Goal: Task Accomplishment & Management: Manage account settings

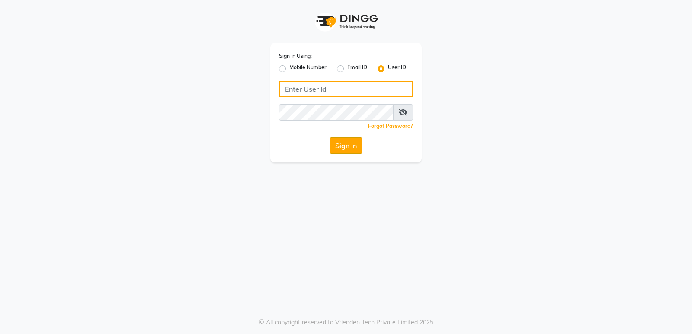
type input "e1931-09"
click at [340, 150] on button "Sign In" at bounding box center [346, 146] width 33 height 16
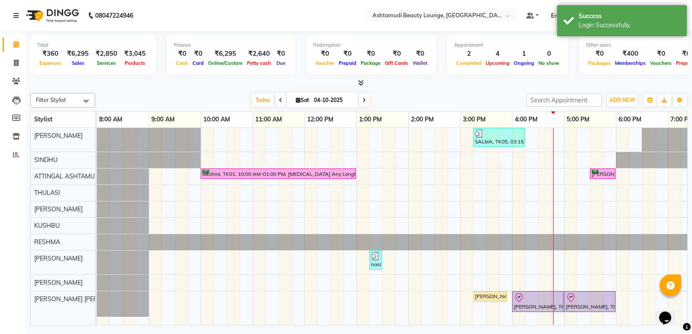
click at [550, 264] on div "SALMA, TK05, 03:15 PM-04:15 PM, Un-Tan Facial lekshmi, TK01, 10:00 AM-01:00 PM,…" at bounding box center [434, 226] width 675 height 197
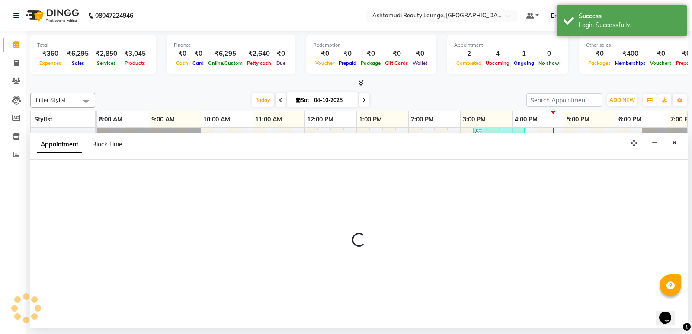
select select "71739"
select select "990"
select select "tentative"
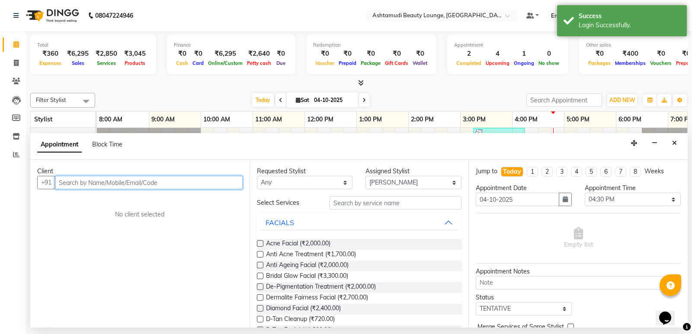
click at [98, 181] on input "text" at bounding box center [149, 182] width 188 height 13
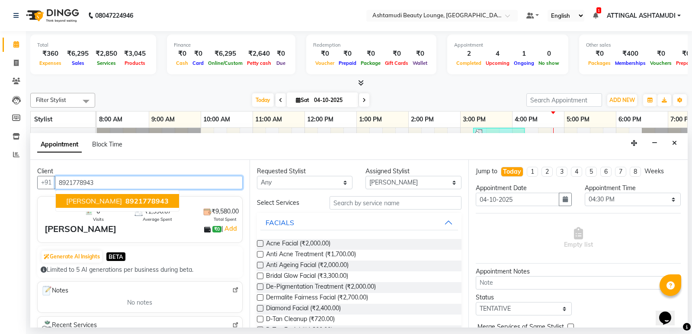
click at [104, 205] on span "[PERSON_NAME]" at bounding box center [94, 201] width 56 height 9
type input "8921778943"
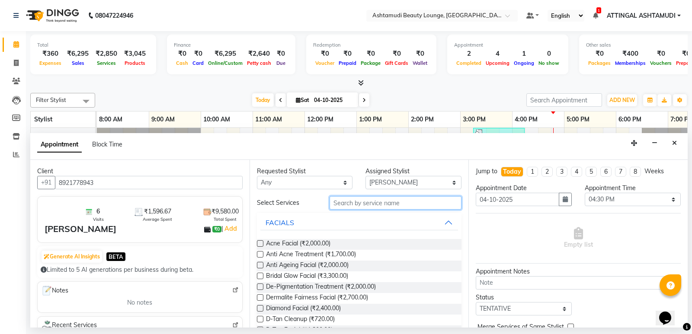
click at [359, 205] on input "text" at bounding box center [396, 202] width 132 height 13
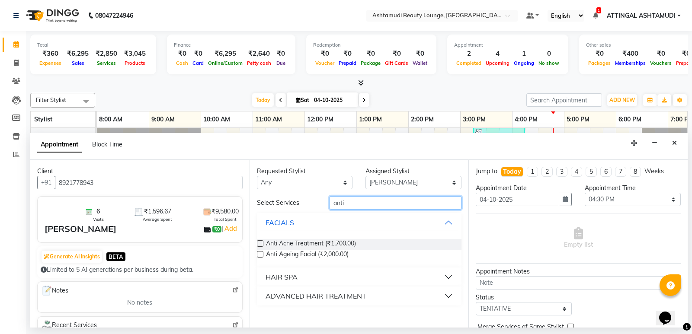
type input "anti"
click at [307, 295] on div "ADVANCED HAIR TREATMENT" at bounding box center [316, 296] width 101 height 10
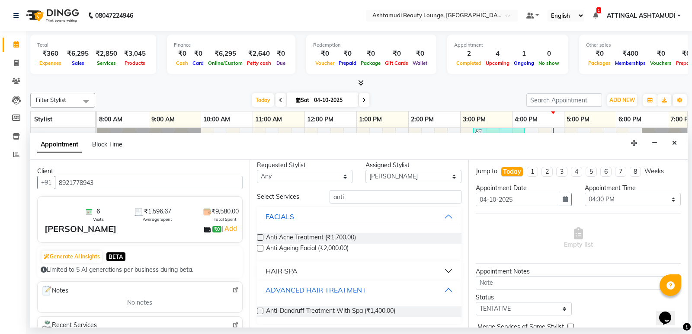
scroll to position [10, 0]
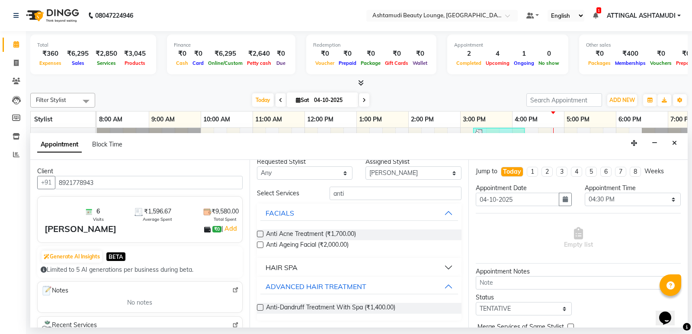
click at [259, 307] on label at bounding box center [260, 307] width 6 height 6
click at [259, 307] on input "checkbox" at bounding box center [260, 309] width 6 height 6
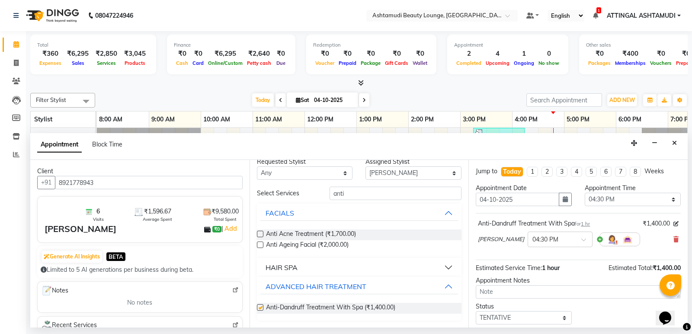
checkbox input "false"
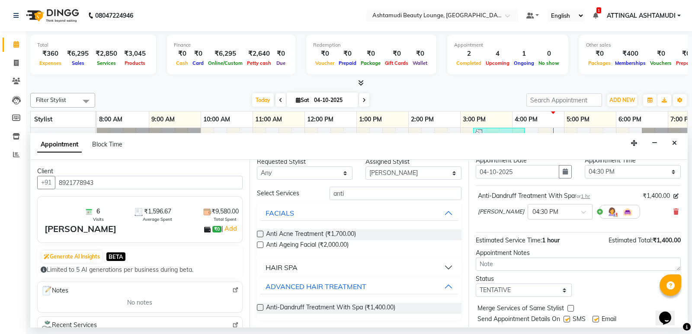
scroll to position [51, 0]
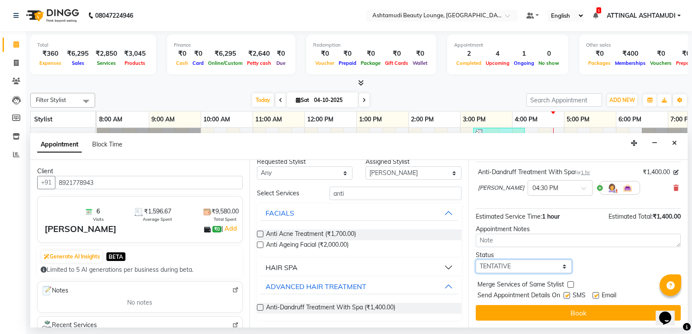
click at [559, 270] on select "Select TENTATIVE CONFIRM CHECK-IN UPCOMING" at bounding box center [524, 266] width 96 height 13
select select "check-in"
click at [476, 260] on select "Select TENTATIVE CONFIRM CHECK-IN UPCOMING" at bounding box center [524, 266] width 96 height 13
drag, startPoint x: 567, startPoint y: 295, endPoint x: 595, endPoint y: 296, distance: 27.7
click at [570, 297] on label at bounding box center [567, 295] width 6 height 6
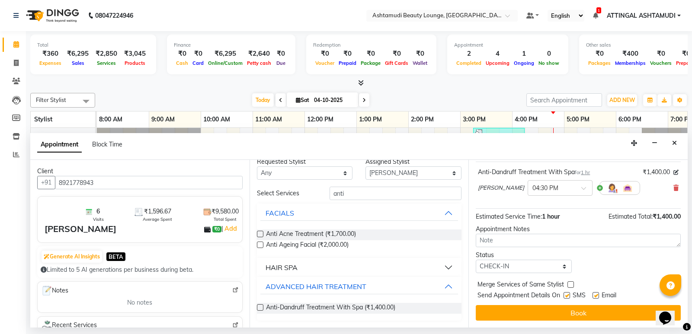
click at [569, 297] on input "checkbox" at bounding box center [567, 297] width 6 height 6
checkbox input "false"
drag, startPoint x: 596, startPoint y: 295, endPoint x: 573, endPoint y: 305, distance: 25.2
click at [596, 297] on label at bounding box center [595, 295] width 6 height 6
click at [596, 297] on input "checkbox" at bounding box center [595, 297] width 6 height 6
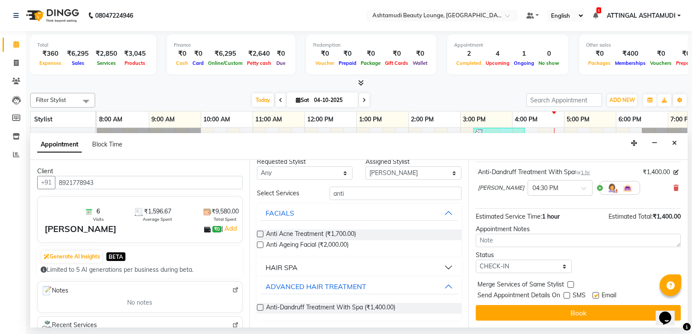
checkbox input "false"
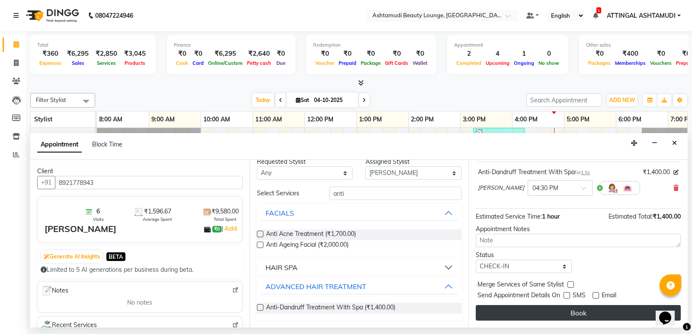
click at [568, 313] on button "Book" at bounding box center [578, 313] width 205 height 16
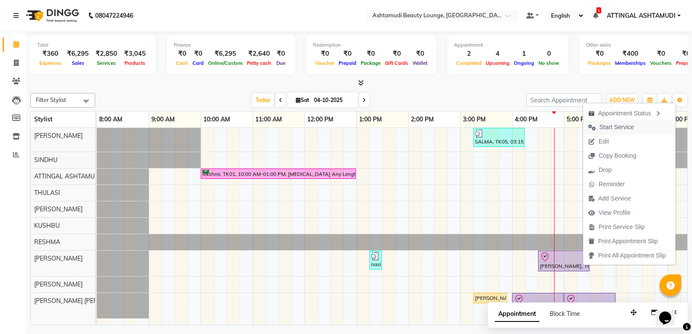
click at [610, 125] on span "Start Service" at bounding box center [616, 127] width 35 height 9
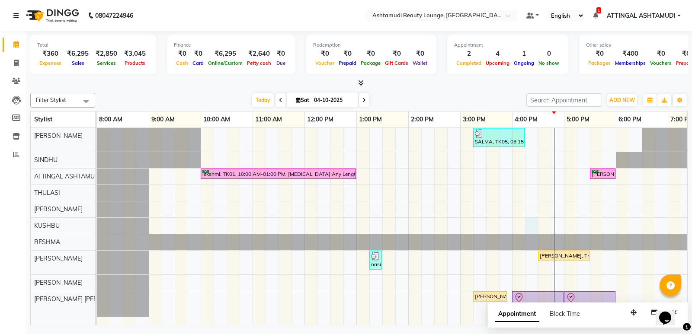
click at [535, 226] on div "SALMA, TK05, 03:15 PM-04:15 PM, Un-Tan Facial lekshmi, TK01, 10:00 AM-01:00 PM,…" at bounding box center [434, 226] width 675 height 197
select select "58127"
select select "975"
select select "tentative"
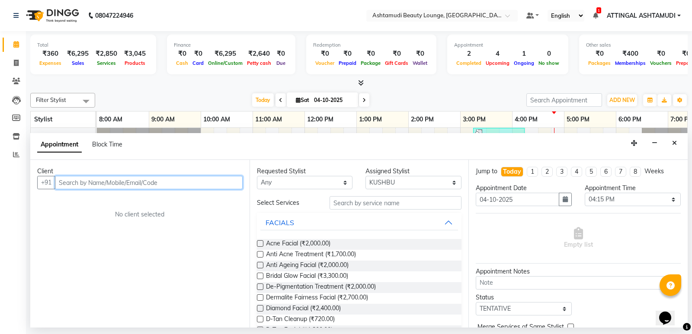
click at [79, 181] on input "text" at bounding box center [149, 182] width 188 height 13
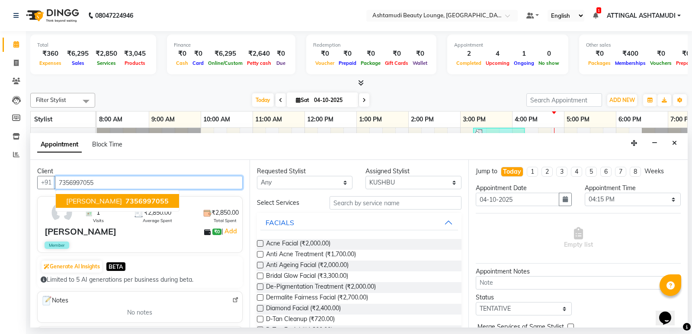
click at [90, 200] on span "[PERSON_NAME]" at bounding box center [94, 201] width 56 height 9
type input "7356997055"
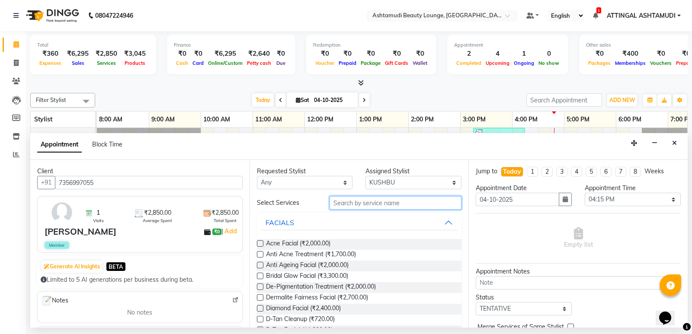
click at [355, 206] on input "text" at bounding box center [396, 202] width 132 height 13
click at [350, 205] on input "text" at bounding box center [396, 202] width 132 height 13
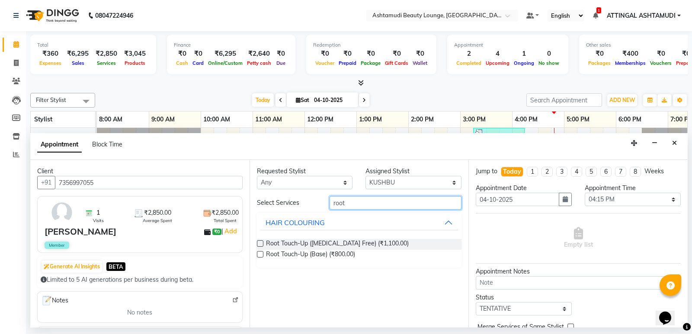
type input "root"
click at [262, 244] on label at bounding box center [260, 243] width 6 height 6
click at [262, 244] on input "checkbox" at bounding box center [260, 245] width 6 height 6
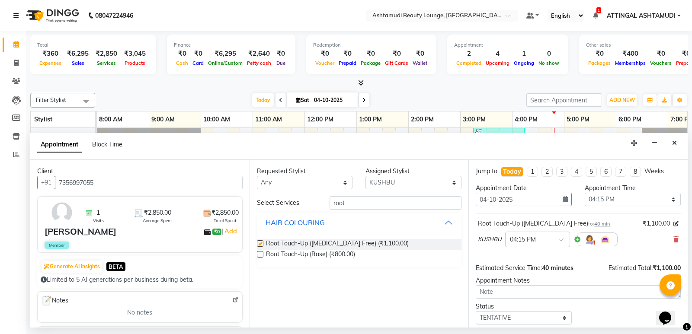
checkbox input "false"
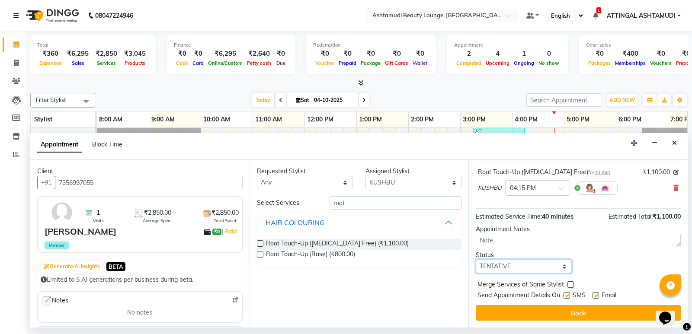
click at [563, 269] on select "Select TENTATIVE CONFIRM CHECK-IN UPCOMING" at bounding box center [524, 266] width 96 height 13
select select "check-in"
click at [476, 260] on select "Select TENTATIVE CONFIRM CHECK-IN UPCOMING" at bounding box center [524, 266] width 96 height 13
click at [569, 295] on label at bounding box center [567, 295] width 6 height 6
click at [569, 295] on input "checkbox" at bounding box center [567, 297] width 6 height 6
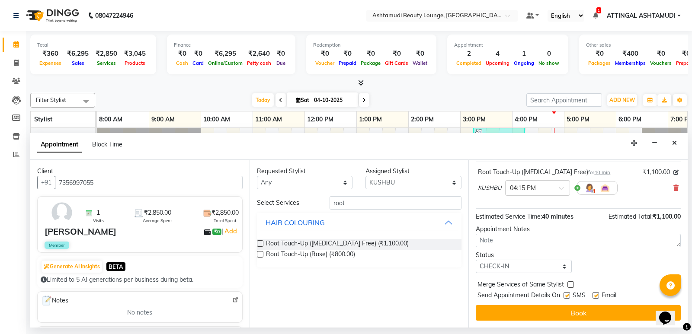
checkbox input "false"
drag, startPoint x: 599, startPoint y: 294, endPoint x: 595, endPoint y: 298, distance: 6.4
click at [599, 295] on label at bounding box center [595, 295] width 6 height 6
click at [598, 295] on input "checkbox" at bounding box center [595, 297] width 6 height 6
checkbox input "false"
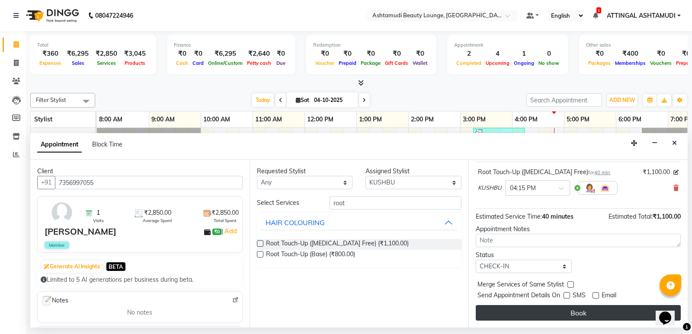
click at [575, 315] on button "Book" at bounding box center [578, 313] width 205 height 16
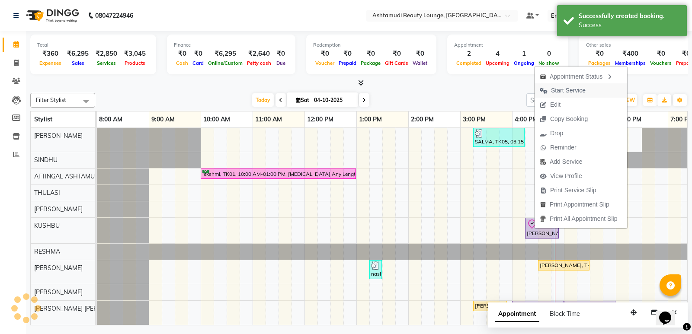
click at [567, 87] on span "Start Service" at bounding box center [568, 90] width 35 height 9
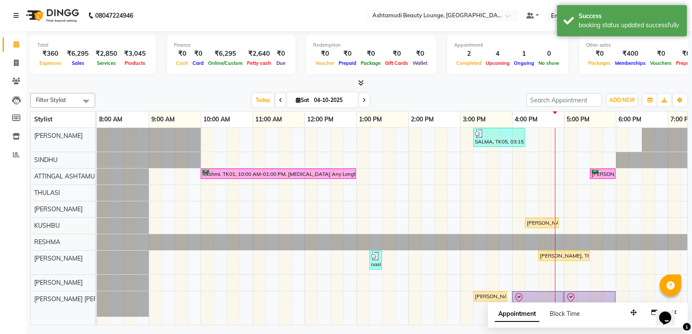
click at [562, 229] on div "SALMA, TK05, 03:15 PM-04:15 PM, Un-Tan Facial lekshmi, TK01, 10:00 AM-01:00 PM,…" at bounding box center [434, 226] width 675 height 197
select select "58127"
select select "tentative"
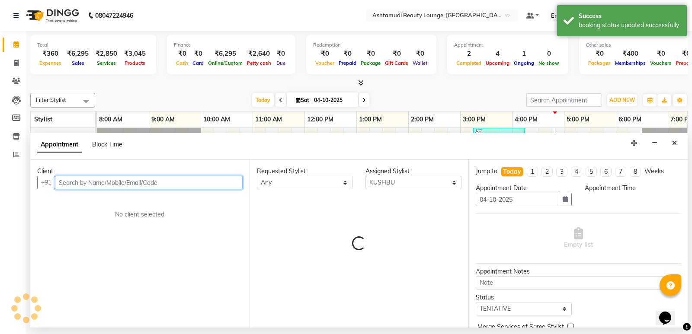
select select "1005"
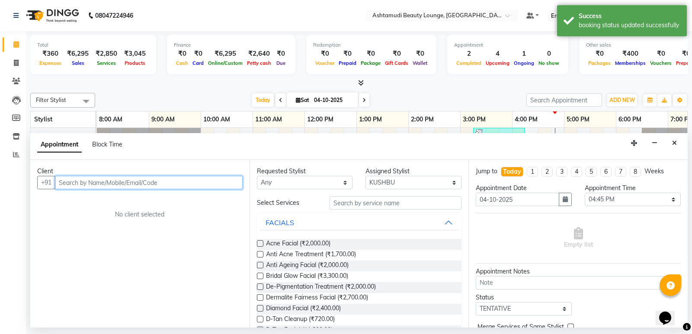
click at [78, 184] on input "text" at bounding box center [149, 182] width 188 height 13
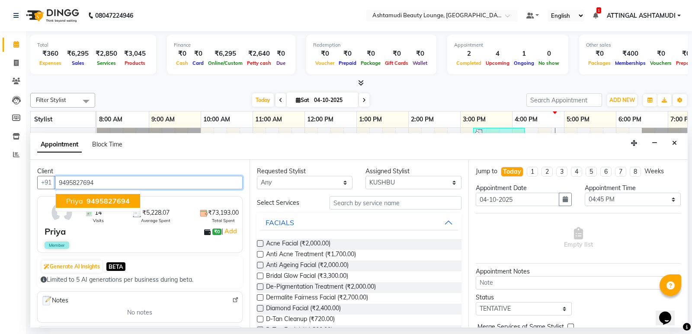
click at [80, 200] on span "Priya" at bounding box center [74, 201] width 17 height 9
type input "9495827694"
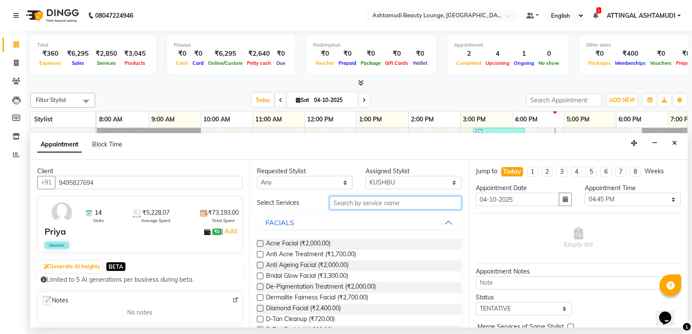
click at [356, 203] on input "text" at bounding box center [396, 202] width 132 height 13
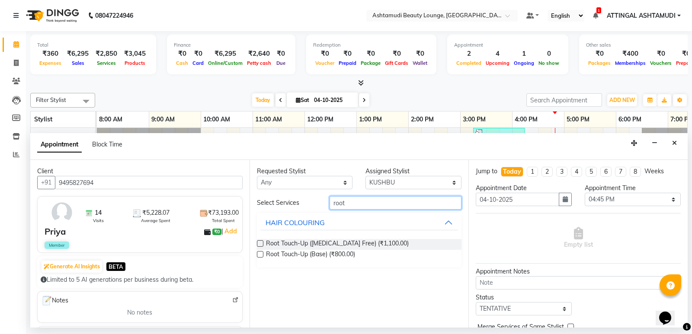
type input "root"
click at [262, 244] on label at bounding box center [260, 243] width 6 height 6
click at [262, 244] on input "checkbox" at bounding box center [260, 245] width 6 height 6
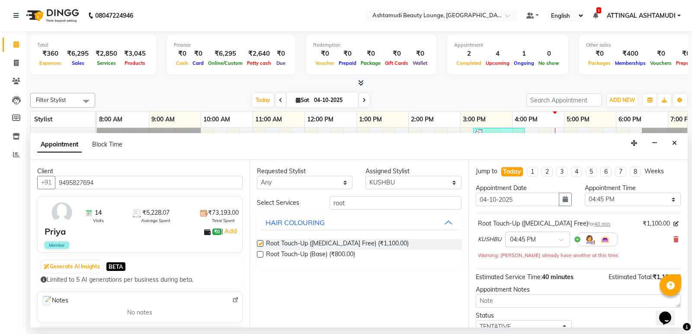
checkbox input "false"
click at [371, 206] on input "root" at bounding box center [396, 202] width 132 height 13
type input "r"
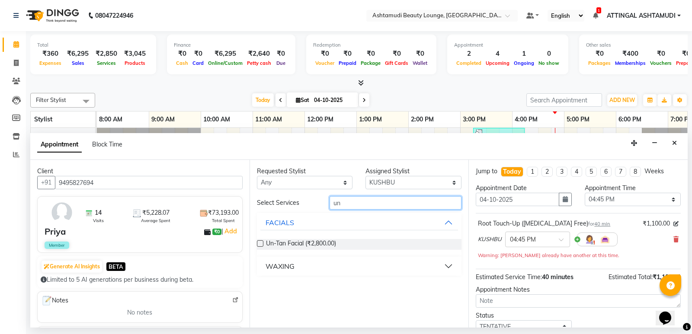
type input "un"
click at [260, 245] on label at bounding box center [260, 243] width 6 height 6
click at [260, 245] on input "checkbox" at bounding box center [260, 245] width 6 height 6
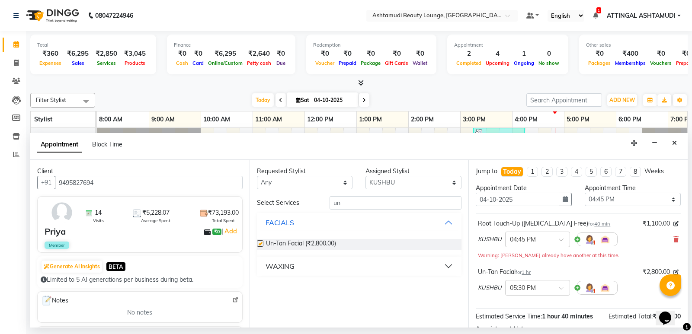
checkbox input "false"
click at [349, 205] on input "un" at bounding box center [396, 202] width 132 height 13
type input "u"
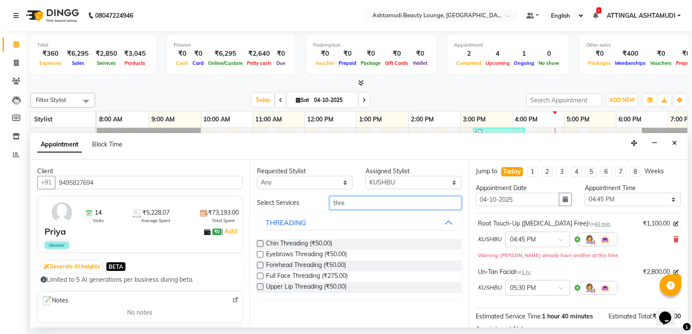
type input "thre"
click at [259, 254] on label at bounding box center [260, 254] width 6 height 6
click at [259, 254] on input "checkbox" at bounding box center [260, 256] width 6 height 6
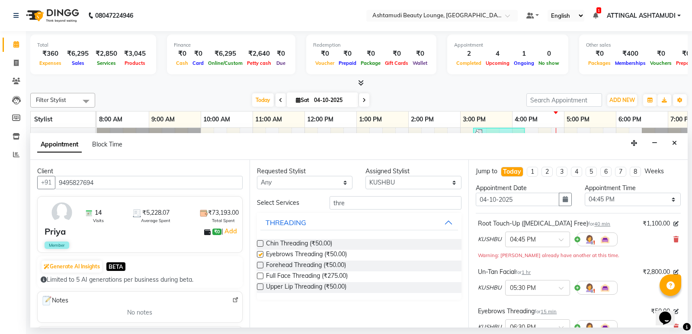
checkbox input "false"
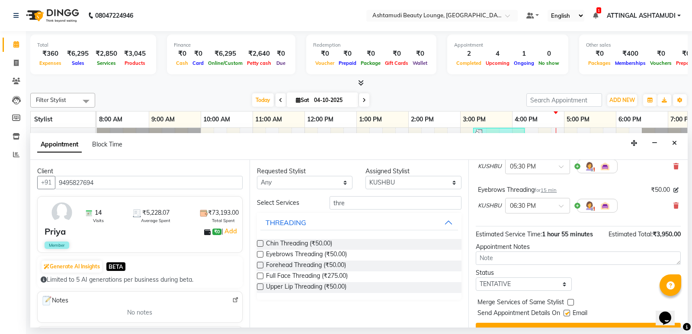
scroll to position [139, 0]
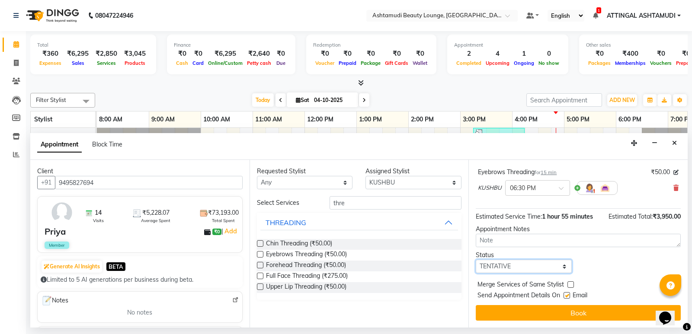
click at [562, 271] on select "Select TENTATIVE CONFIRM CHECK-IN UPCOMING" at bounding box center [524, 266] width 96 height 13
select select "check-in"
click at [476, 260] on select "Select TENTATIVE CONFIRM CHECK-IN UPCOMING" at bounding box center [524, 266] width 96 height 13
click at [570, 313] on button "Book" at bounding box center [578, 313] width 205 height 16
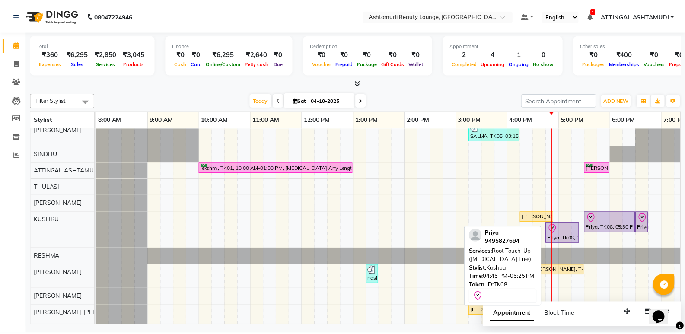
scroll to position [0, 0]
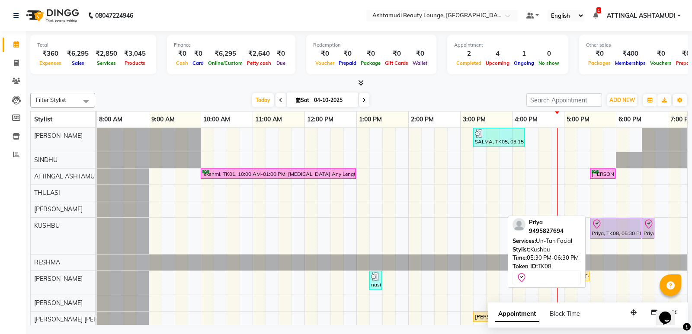
click at [596, 234] on div "Priya, TK08, 05:30 PM-06:30 PM, Un-Tan Facial" at bounding box center [616, 228] width 50 height 18
select select "8"
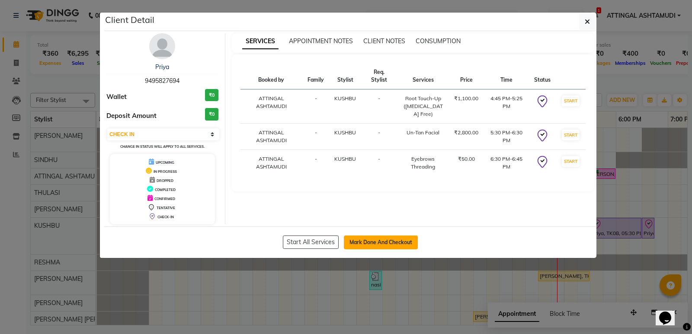
click at [373, 240] on button "Mark Done And Checkout" at bounding box center [381, 243] width 74 height 14
select select "4628"
select select "service"
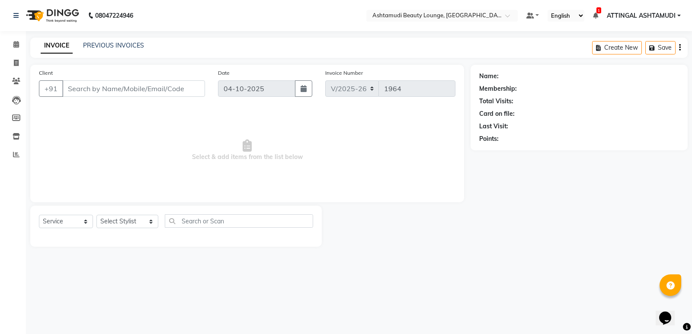
type input "9495827694"
select select "58127"
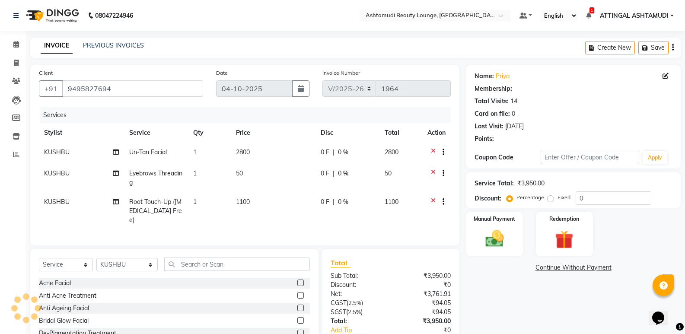
type input "15"
select select "2: Object"
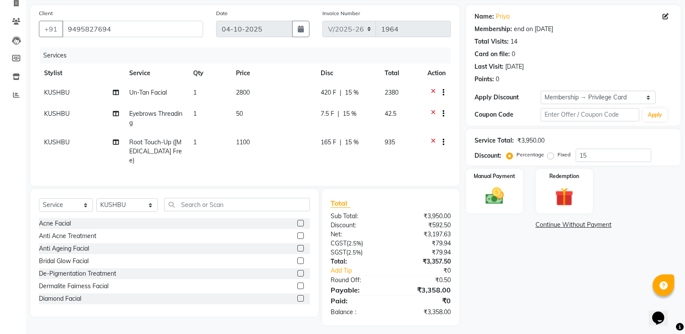
scroll to position [61, 0]
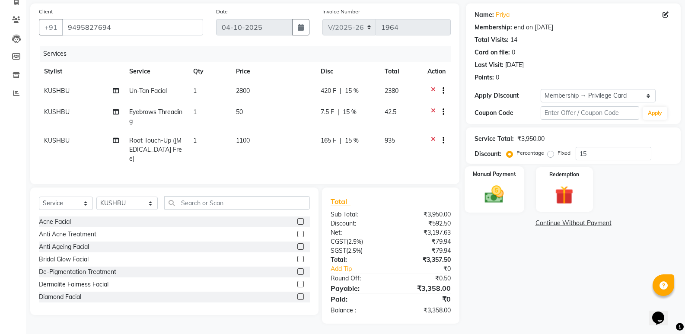
click at [490, 189] on img at bounding box center [494, 194] width 31 height 22
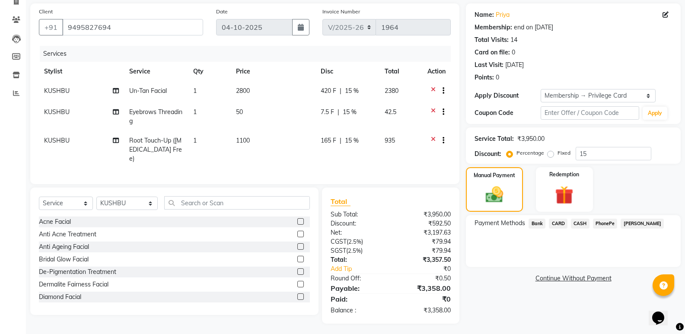
click at [608, 227] on span "PhonePe" at bounding box center [605, 224] width 25 height 10
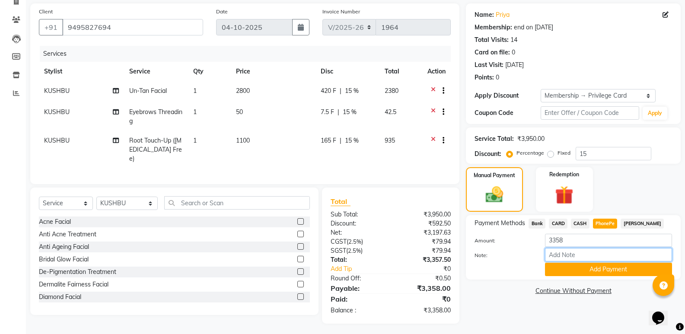
click at [604, 255] on input "Note:" at bounding box center [608, 254] width 127 height 13
type input "SINDHU"
click at [596, 272] on button "Add Payment" at bounding box center [608, 269] width 127 height 13
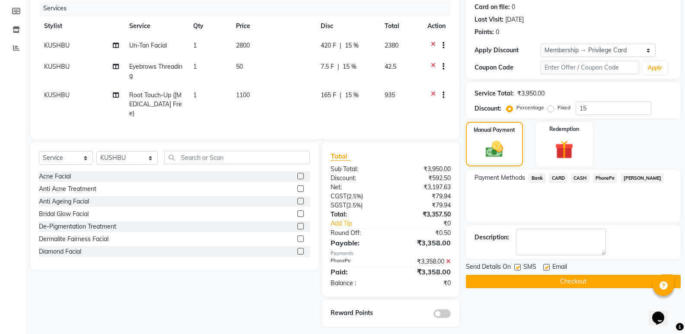
scroll to position [110, 0]
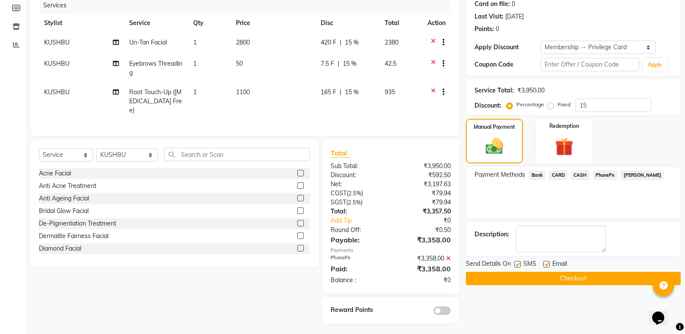
click at [545, 262] on label at bounding box center [547, 264] width 6 height 6
click at [545, 262] on input "checkbox" at bounding box center [547, 265] width 6 height 6
checkbox input "false"
click at [536, 278] on button "Checkout" at bounding box center [573, 278] width 215 height 13
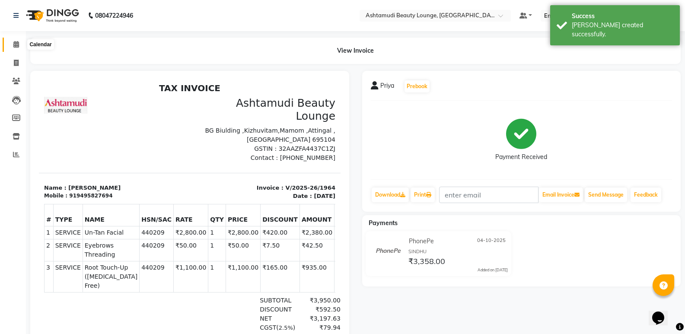
click at [16, 46] on icon at bounding box center [16, 44] width 6 height 6
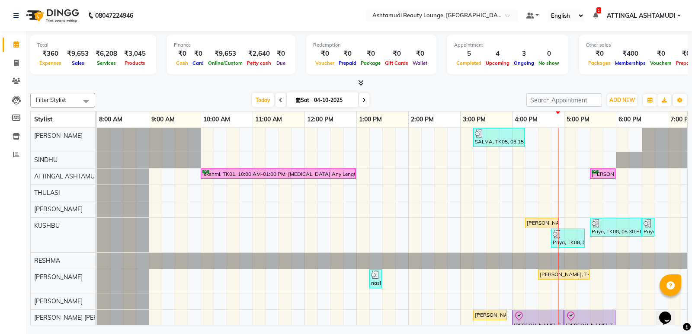
click at [545, 286] on div "SALMA, TK05, 03:15 PM-04:15 PM, Un-Tan Facial lekshmi, TK01, 10:00 AM-01:00 PM,…" at bounding box center [434, 232] width 675 height 208
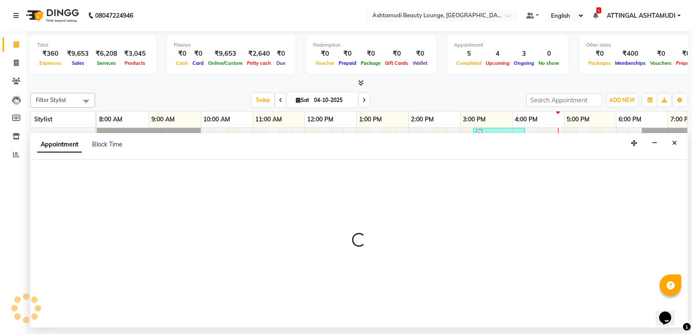
select select "71739"
select select "990"
select select "tentative"
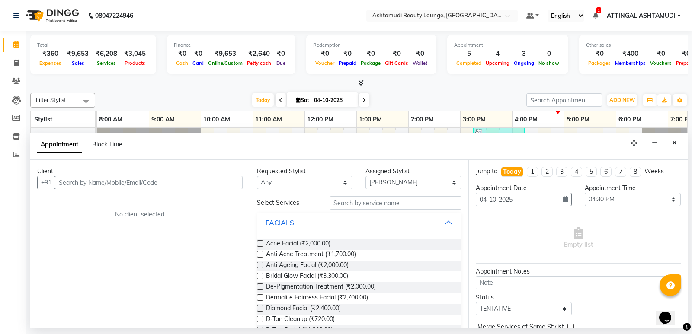
click at [74, 184] on input "text" at bounding box center [149, 182] width 188 height 13
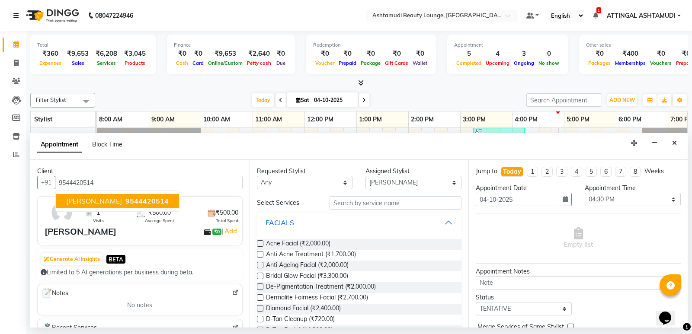
click at [86, 198] on span "[PERSON_NAME]" at bounding box center [94, 201] width 56 height 9
type input "9544420514"
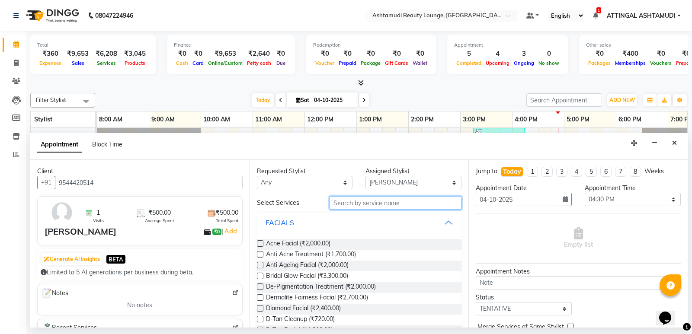
click at [361, 206] on input "text" at bounding box center [396, 202] width 132 height 13
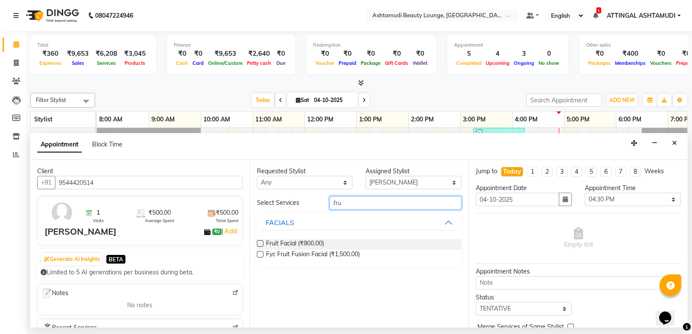
type input "fru"
click at [259, 255] on label at bounding box center [260, 254] width 6 height 6
click at [259, 255] on input "checkbox" at bounding box center [260, 256] width 6 height 6
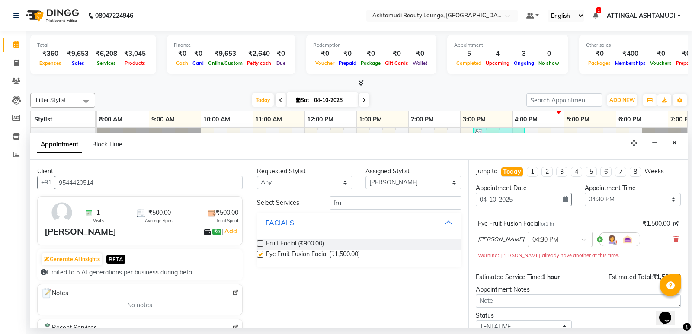
checkbox input "false"
click at [362, 205] on input "fru" at bounding box center [396, 202] width 132 height 13
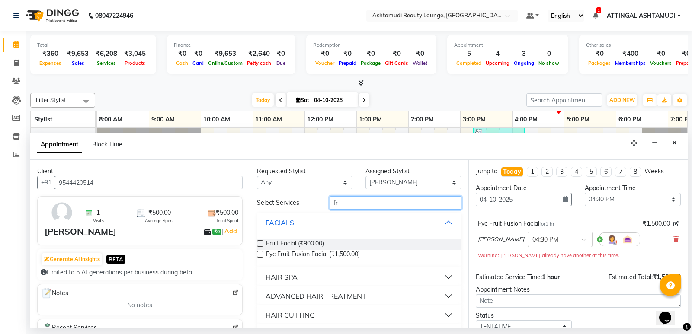
type input "f"
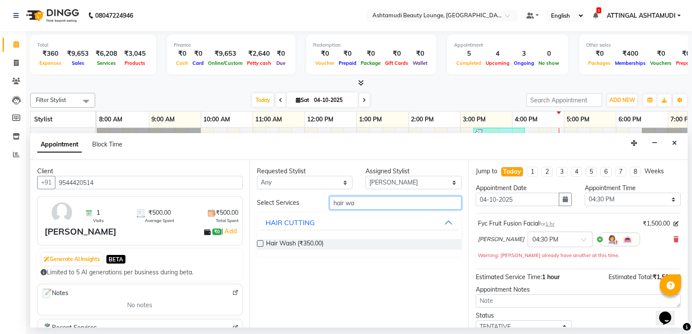
type input "hair wa"
click at [262, 243] on label at bounding box center [260, 243] width 6 height 6
click at [262, 243] on input "checkbox" at bounding box center [260, 245] width 6 height 6
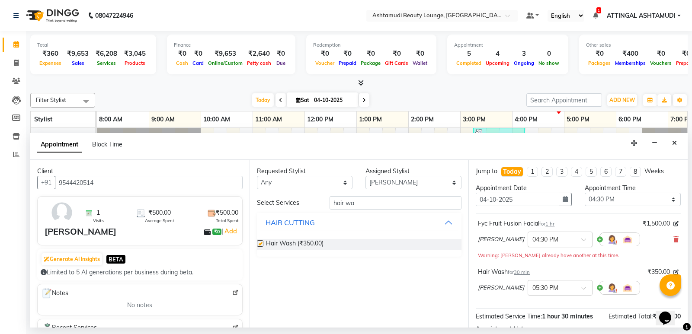
checkbox input "false"
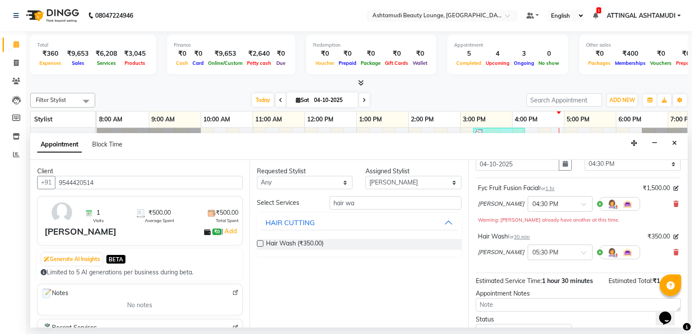
scroll to position [43, 0]
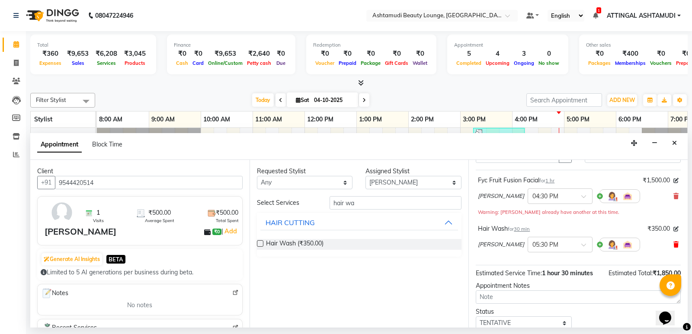
click at [673, 245] on icon at bounding box center [675, 245] width 5 height 6
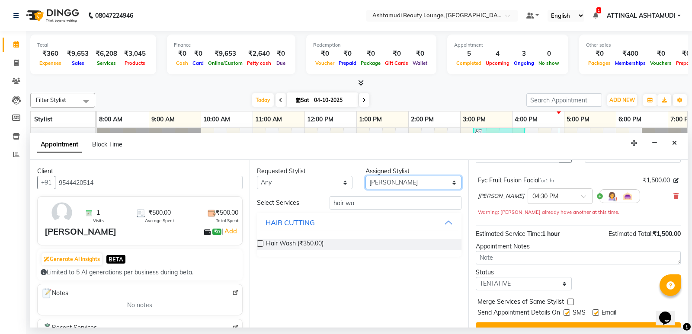
click at [451, 186] on select "Select [PERSON_NAME] A [PERSON_NAME] ATTINGAL ASHTAMUDI [PERSON_NAME] [PERSON_N…" at bounding box center [413, 182] width 96 height 13
select select "87759"
click at [365, 176] on select "Select [PERSON_NAME] A [PERSON_NAME] ATTINGAL ASHTAMUDI [PERSON_NAME] [PERSON_N…" at bounding box center [413, 182] width 96 height 13
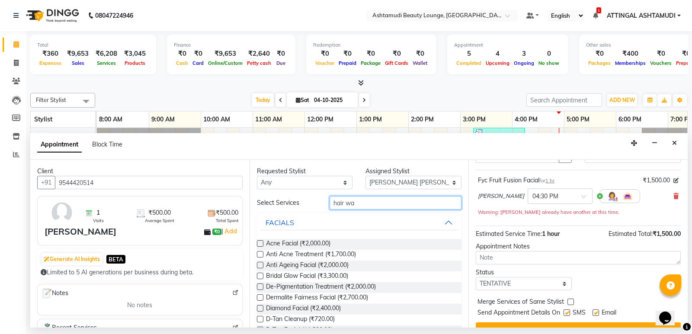
click at [359, 203] on input "hair wa" at bounding box center [396, 202] width 132 height 13
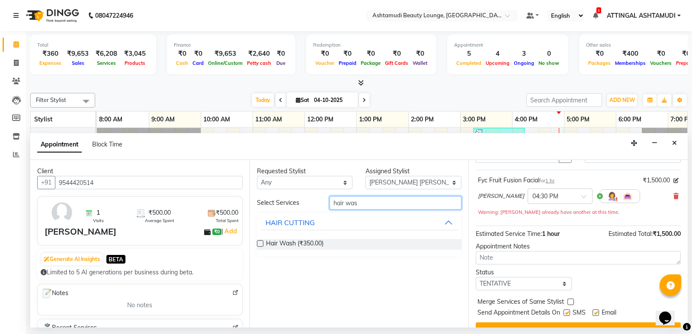
type input "hair was"
click at [260, 243] on label at bounding box center [260, 243] width 6 height 6
click at [260, 243] on input "checkbox" at bounding box center [260, 245] width 6 height 6
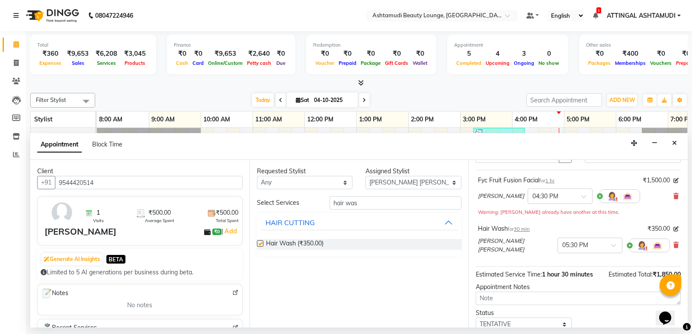
checkbox input "false"
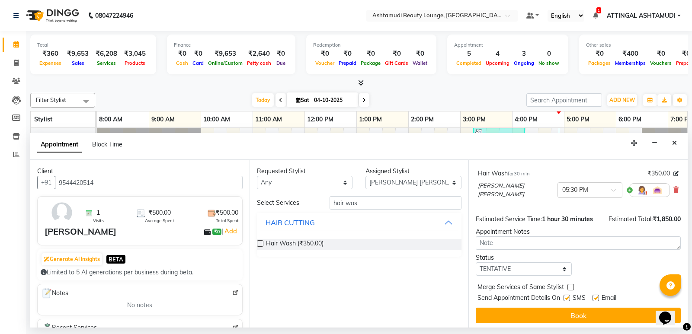
scroll to position [100, 0]
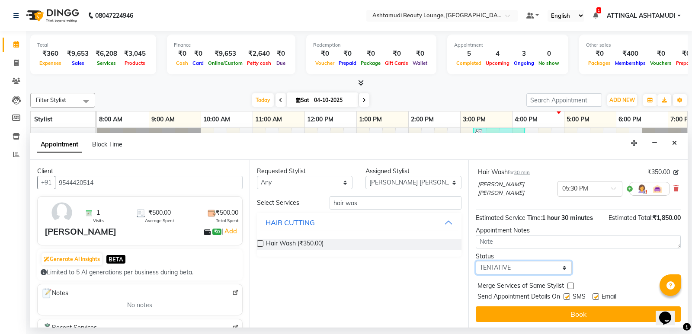
click at [554, 266] on select "Select TENTATIVE CONFIRM CHECK-IN UPCOMING" at bounding box center [524, 267] width 96 height 13
select select "check-in"
click at [476, 261] on select "Select TENTATIVE CONFIRM CHECK-IN UPCOMING" at bounding box center [524, 267] width 96 height 13
drag, startPoint x: 567, startPoint y: 295, endPoint x: 590, endPoint y: 293, distance: 23.5
click at [567, 295] on label at bounding box center [567, 297] width 6 height 6
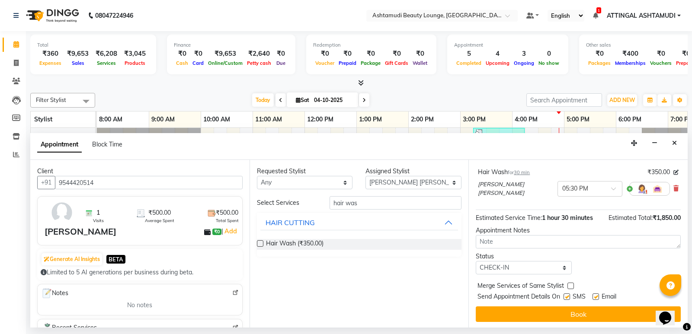
click at [567, 295] on input "checkbox" at bounding box center [567, 298] width 6 height 6
checkbox input "false"
click at [595, 294] on label at bounding box center [595, 297] width 6 height 6
click at [595, 295] on input "checkbox" at bounding box center [595, 298] width 6 height 6
checkbox input "false"
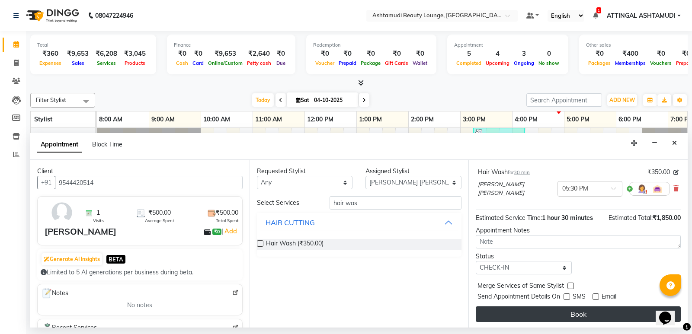
click at [584, 311] on button "Book" at bounding box center [578, 315] width 205 height 16
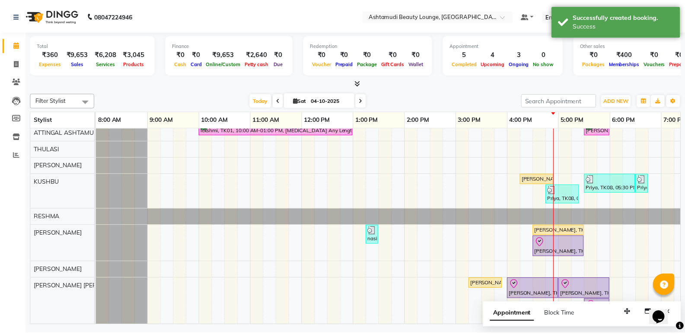
scroll to position [51, 0]
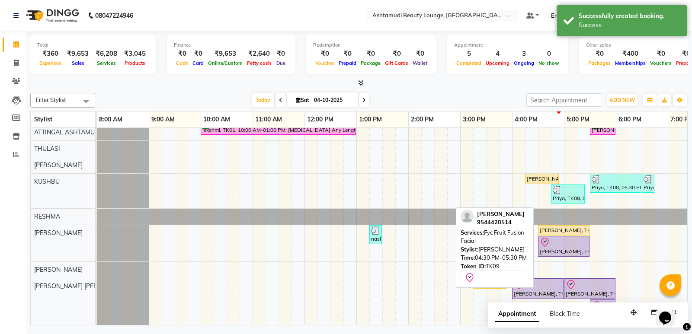
click at [551, 242] on div "[PERSON_NAME], TK09, 04:30 PM-05:30 PM, Fyc Fruit Fusion Facial" at bounding box center [564, 246] width 50 height 18
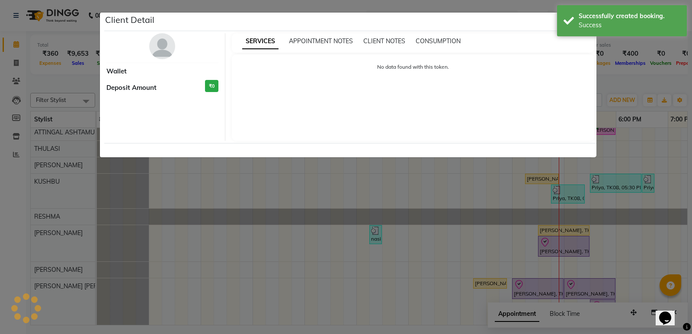
select select "8"
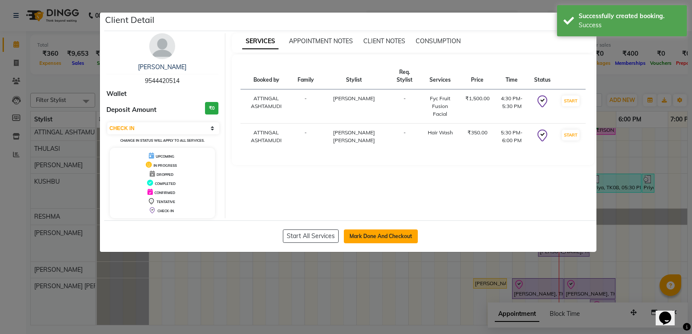
click at [394, 238] on button "Mark Done And Checkout" at bounding box center [381, 237] width 74 height 14
select select "service"
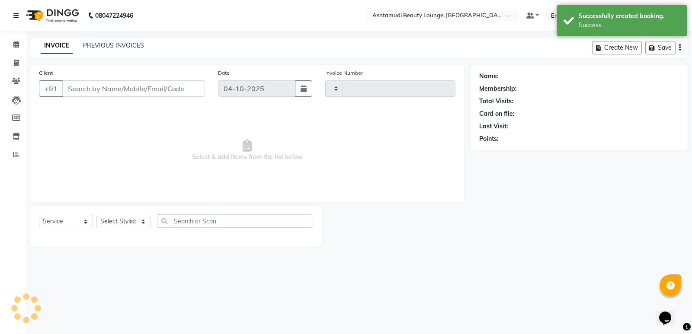
type input "1965"
select select "4628"
type input "9544420514"
select select "87759"
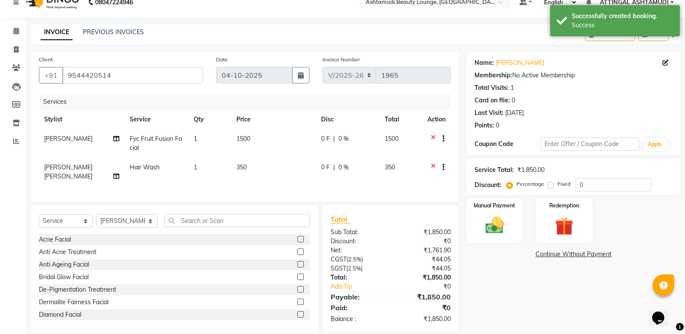
scroll to position [24, 0]
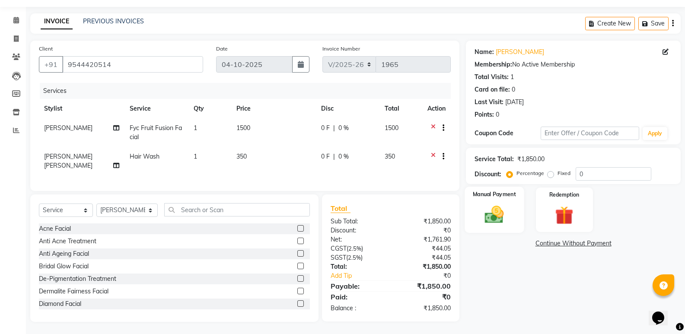
click at [488, 219] on img at bounding box center [494, 215] width 31 height 22
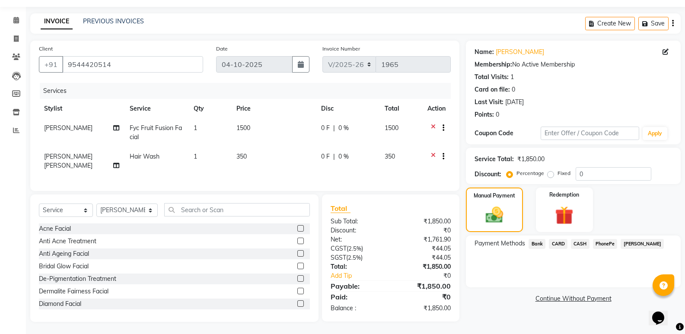
click at [584, 244] on span "CASH" at bounding box center [580, 244] width 19 height 10
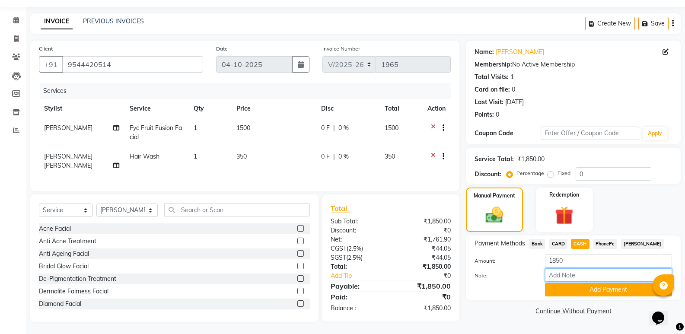
click at [590, 277] on input "Note:" at bounding box center [608, 275] width 127 height 13
type input "SINDHU"
click at [600, 289] on button "Add Payment" at bounding box center [608, 289] width 127 height 13
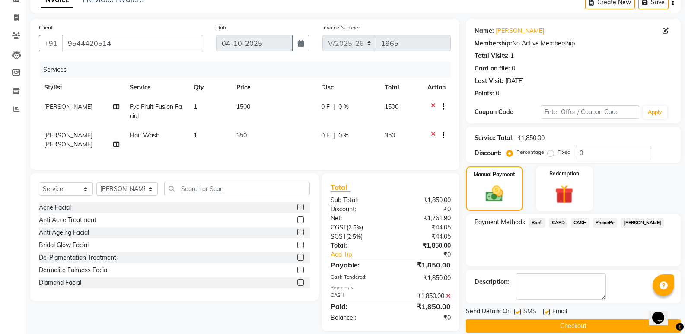
scroll to position [57, 0]
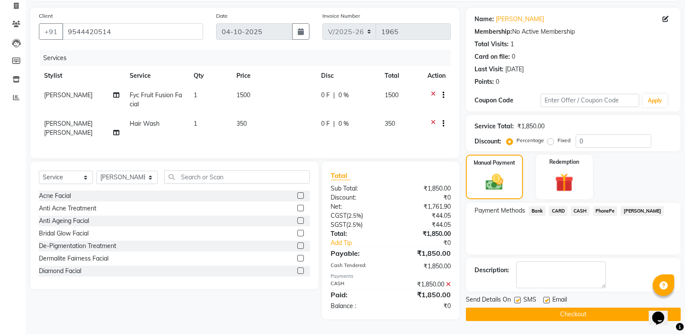
click at [548, 299] on label at bounding box center [547, 300] width 6 height 6
click at [548, 299] on input "checkbox" at bounding box center [547, 301] width 6 height 6
checkbox input "false"
click at [520, 317] on button "Checkout" at bounding box center [573, 314] width 215 height 13
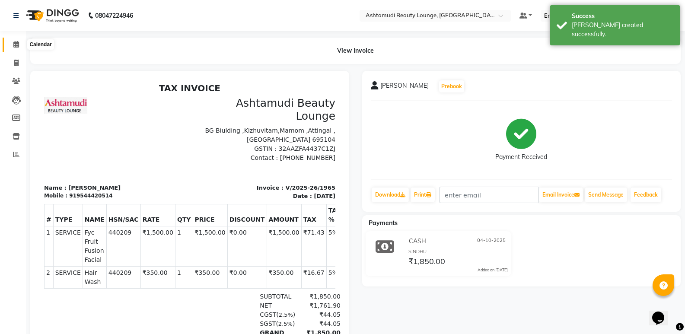
click at [13, 45] on icon at bounding box center [16, 44] width 6 height 6
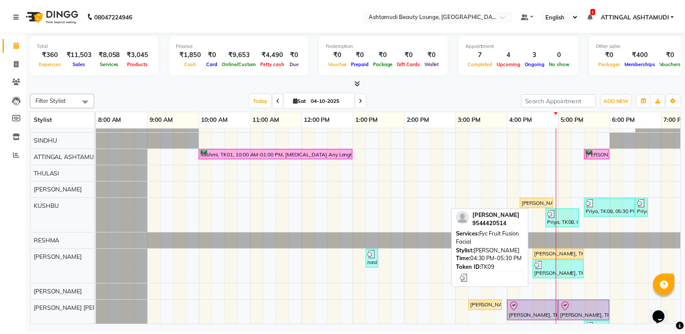
scroll to position [4, 0]
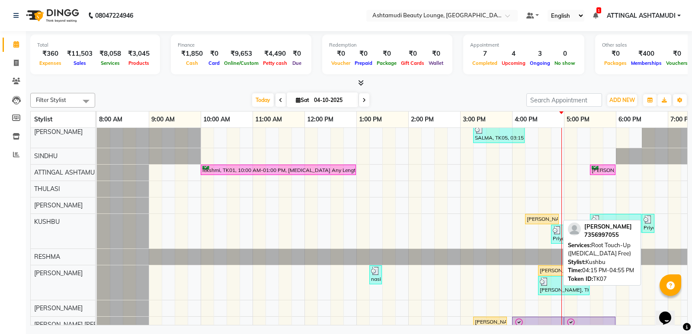
click at [534, 218] on div "[PERSON_NAME], TK07, 04:15 PM-04:55 PM, Root Touch-Up ([MEDICAL_DATA] Free)" at bounding box center [542, 219] width 32 height 8
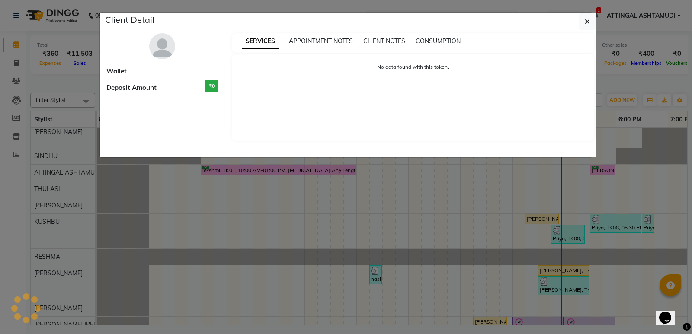
select select "1"
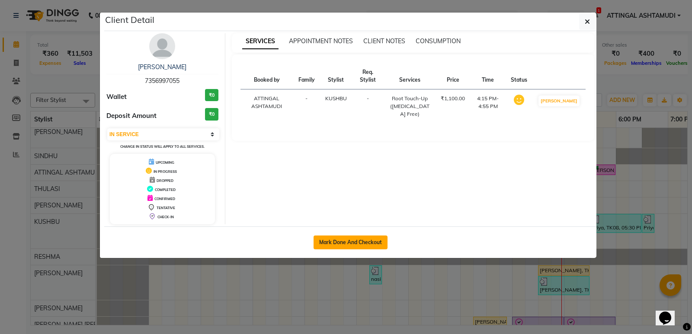
click at [362, 243] on button "Mark Done And Checkout" at bounding box center [351, 243] width 74 height 14
select select "service"
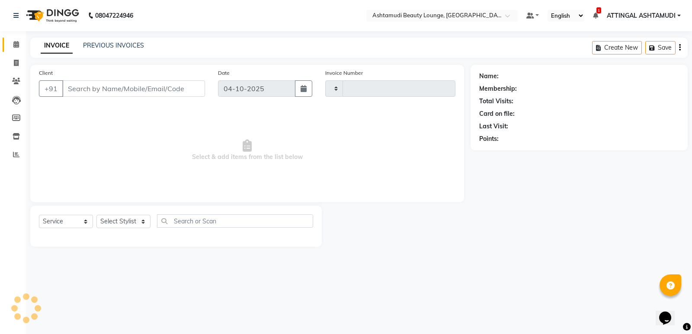
type input "1966"
select select "4628"
type input "7356997055"
select select "58127"
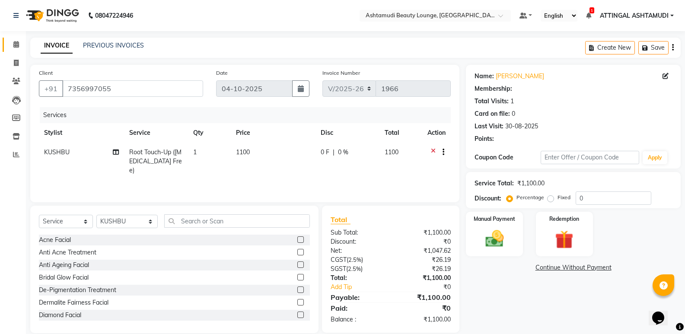
select select "2: Object"
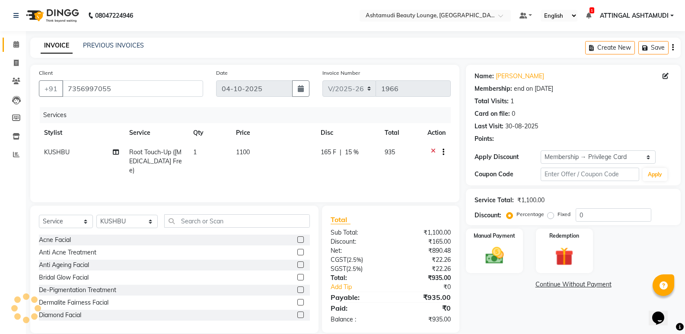
type input "15"
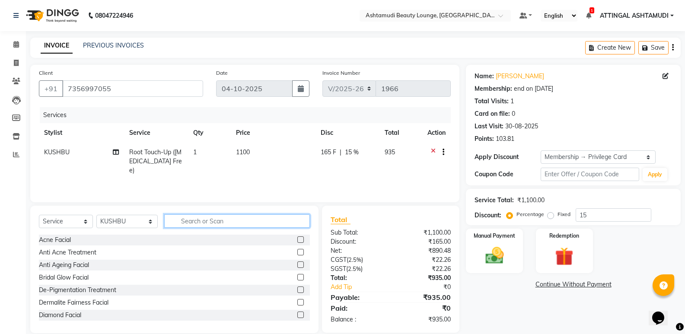
click at [181, 221] on input "text" at bounding box center [237, 221] width 146 height 13
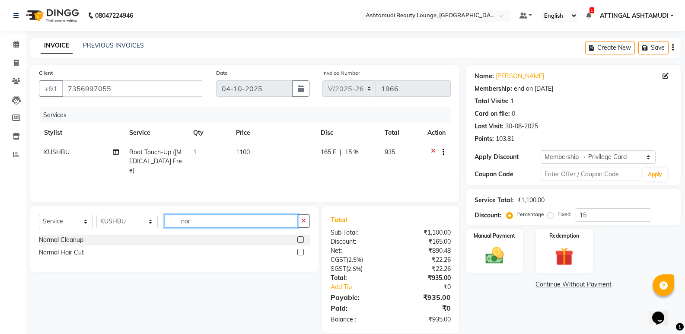
type input "nor"
click at [299, 253] on label at bounding box center [301, 252] width 6 height 6
click at [299, 253] on input "checkbox" at bounding box center [301, 253] width 6 height 6
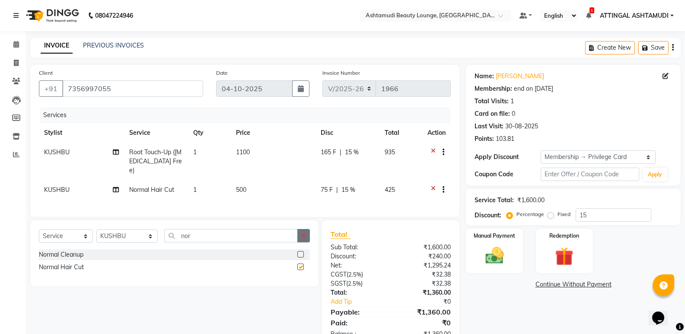
checkbox input "false"
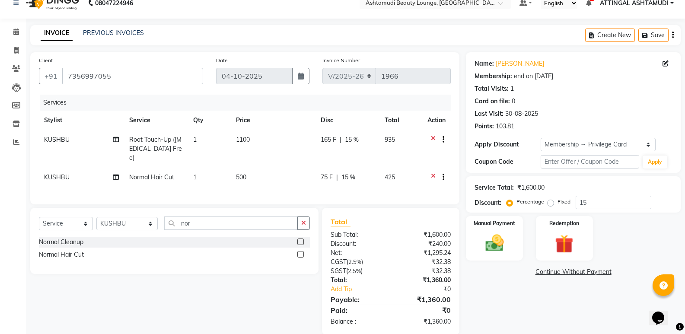
scroll to position [24, 0]
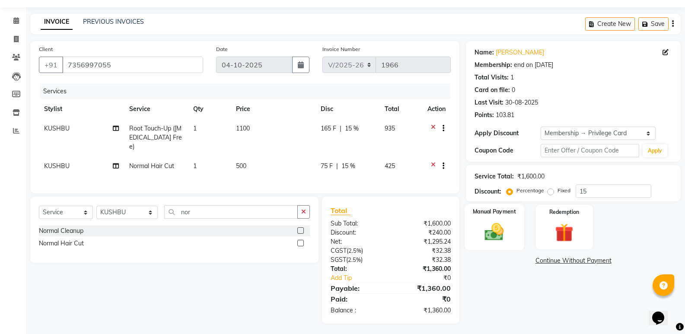
click at [486, 225] on img at bounding box center [494, 232] width 31 height 22
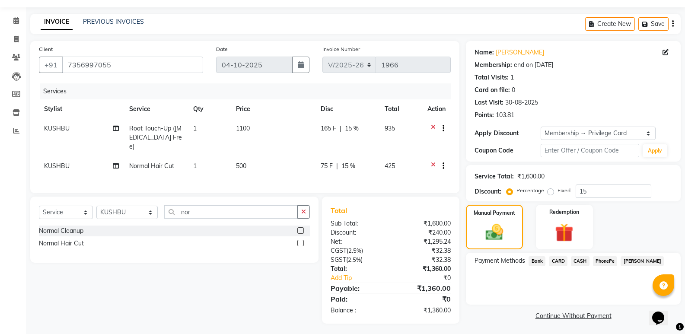
click at [607, 259] on span "PhonePe" at bounding box center [605, 261] width 25 height 10
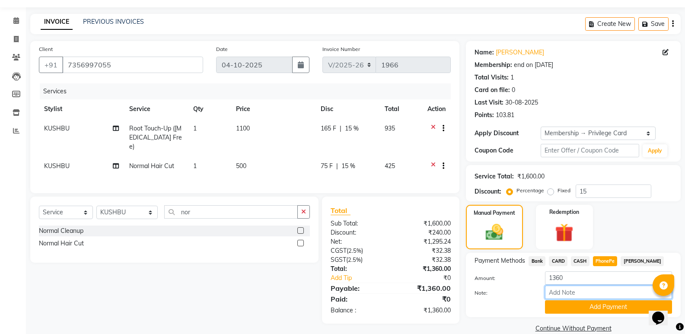
click at [586, 293] on input "Note:" at bounding box center [608, 292] width 127 height 13
type input "SINDHU"
click at [581, 307] on button "Add Payment" at bounding box center [608, 307] width 127 height 13
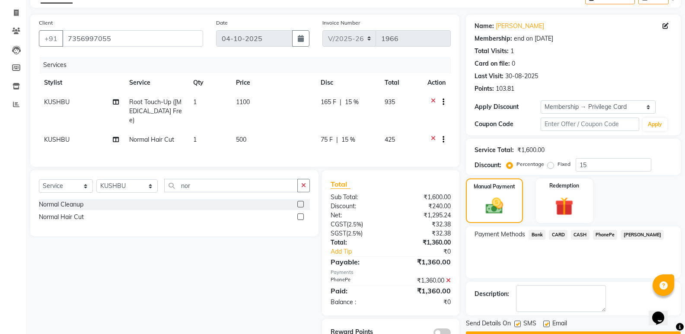
scroll to position [74, 0]
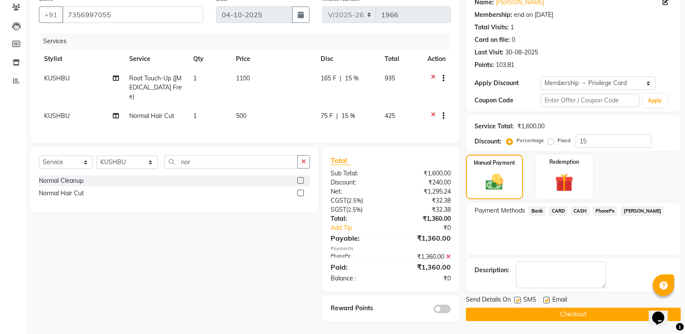
click at [548, 298] on label at bounding box center [547, 300] width 6 height 6
click at [548, 298] on input "checkbox" at bounding box center [547, 301] width 6 height 6
checkbox input "false"
click at [603, 209] on span "PhonePe" at bounding box center [605, 211] width 25 height 10
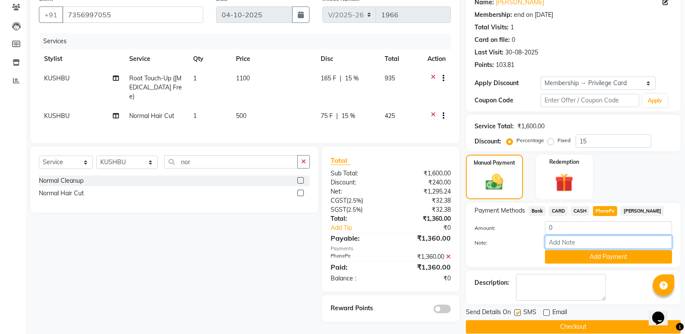
click at [596, 239] on input "Note:" at bounding box center [608, 242] width 127 height 13
type input "SINDHU"
click at [596, 259] on button "Add Payment" at bounding box center [608, 256] width 127 height 13
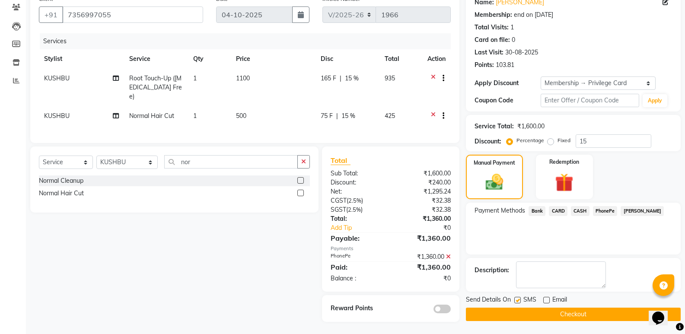
click at [539, 312] on button "Checkout" at bounding box center [573, 314] width 215 height 13
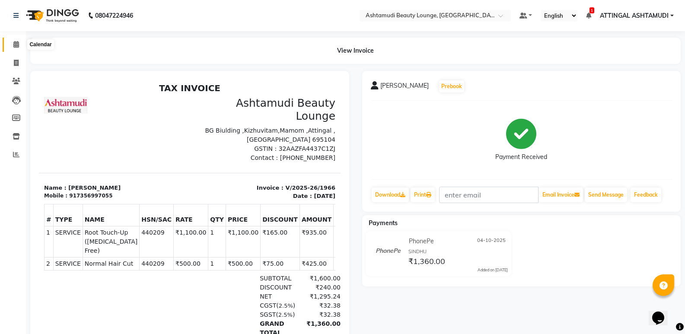
click at [16, 44] on icon at bounding box center [16, 44] width 6 height 6
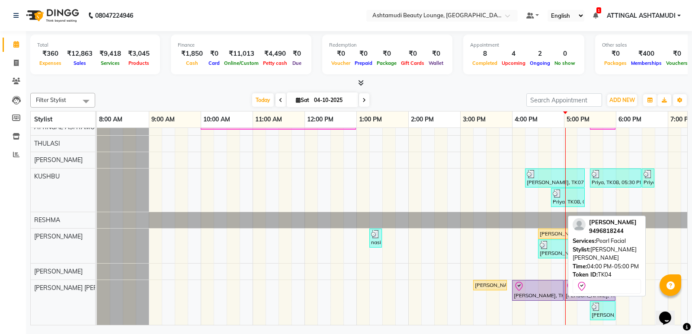
scroll to position [56, 0]
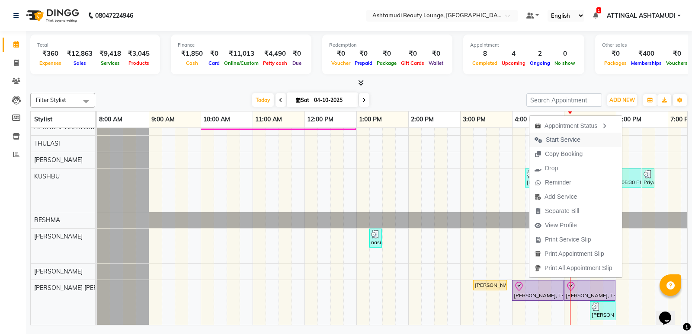
click at [558, 138] on span "Start Service" at bounding box center [563, 139] width 35 height 9
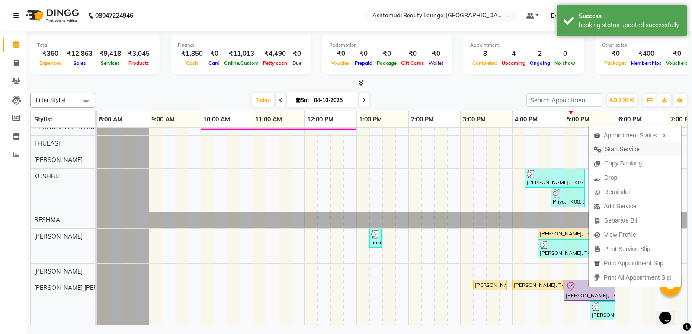
click at [610, 146] on span "Start Service" at bounding box center [622, 149] width 35 height 9
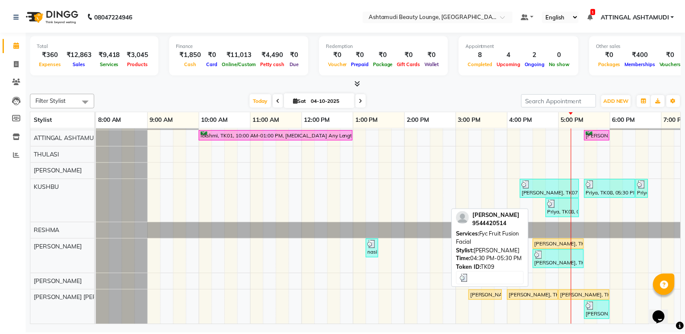
scroll to position [45, 0]
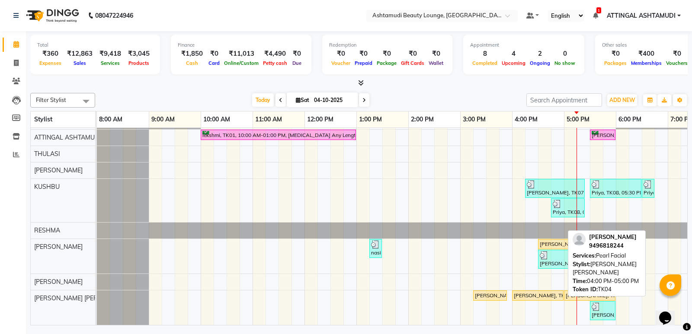
click at [526, 292] on div "[PERSON_NAME], TK04, 04:00 PM-05:00 PM, Pearl Facial" at bounding box center [538, 296] width 50 height 8
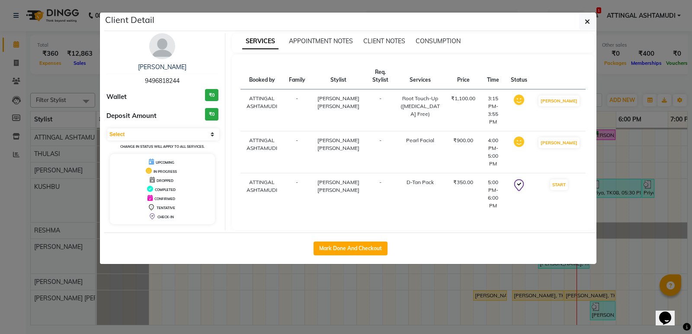
select select "1"
click at [361, 248] on button "Mark Done And Checkout" at bounding box center [351, 249] width 74 height 14
select select "4628"
select select "service"
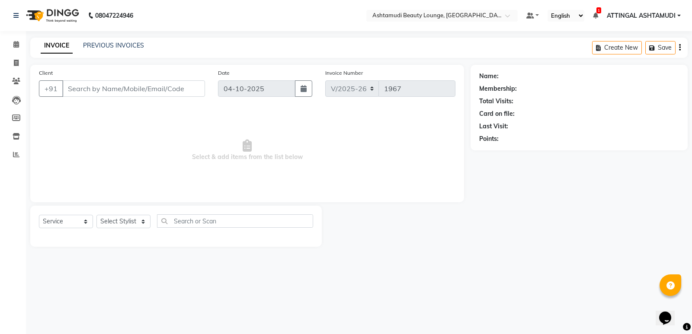
type input "9496818244"
select select "87759"
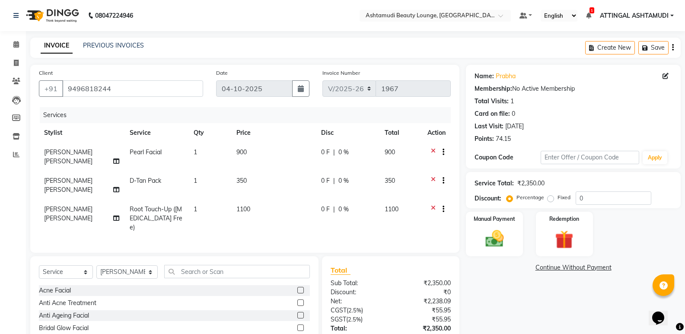
scroll to position [43, 0]
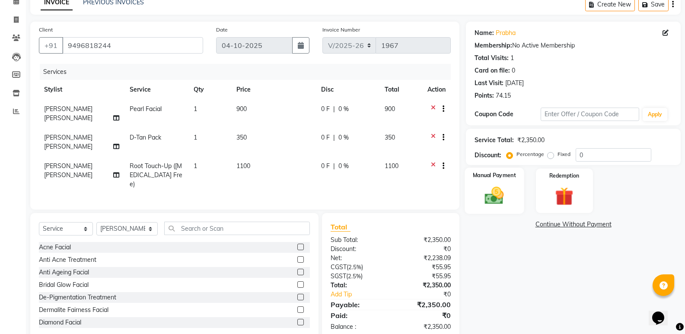
click at [485, 200] on img at bounding box center [494, 196] width 31 height 22
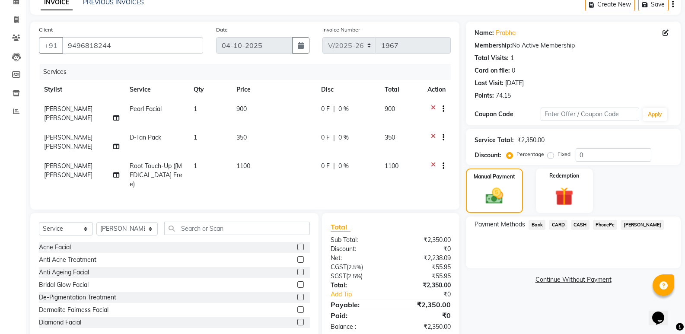
click at [599, 224] on span "PhonePe" at bounding box center [605, 225] width 25 height 10
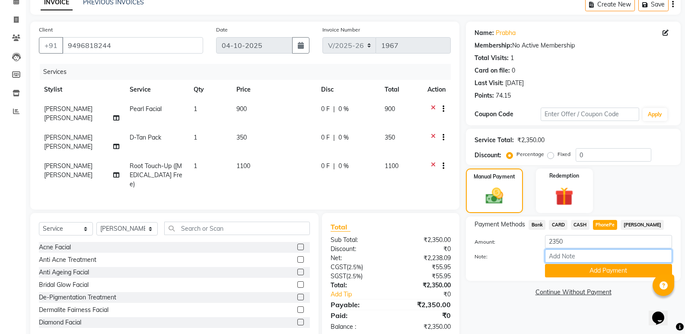
click at [572, 256] on input "Note:" at bounding box center [608, 256] width 127 height 13
type input "SINDHU"
click at [590, 270] on button "Add Payment" at bounding box center [608, 270] width 127 height 13
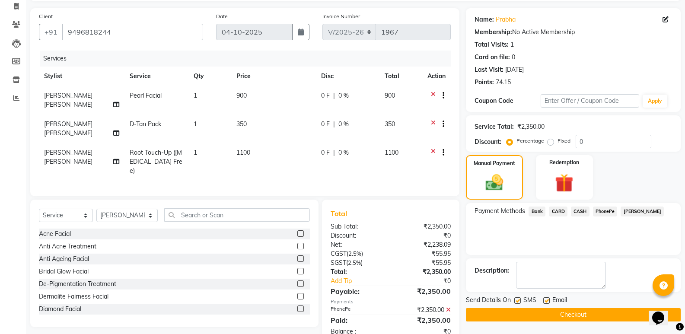
scroll to position [63, 0]
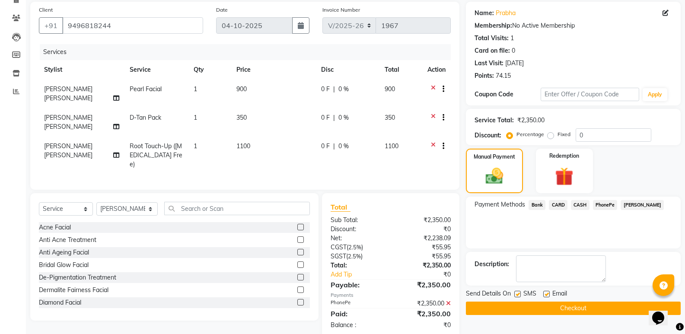
click at [548, 294] on label at bounding box center [547, 294] width 6 height 6
click at [548, 294] on input "checkbox" at bounding box center [547, 295] width 6 height 6
checkbox input "false"
click at [542, 306] on button "Checkout" at bounding box center [573, 308] width 215 height 13
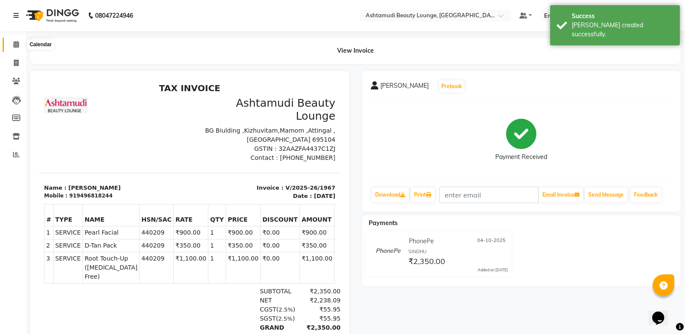
click at [15, 42] on icon at bounding box center [16, 44] width 6 height 6
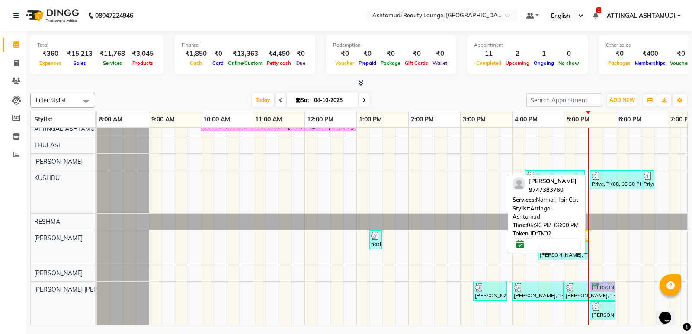
drag, startPoint x: 598, startPoint y: 176, endPoint x: 595, endPoint y: 311, distance: 135.4
click at [595, 311] on tbody "SALMA, TK05, 03:15 PM-04:15 PM, Un-Tan Facial lekshmi, TK01, 10:00 AM-01:00 PM,…" at bounding box center [434, 202] width 675 height 245
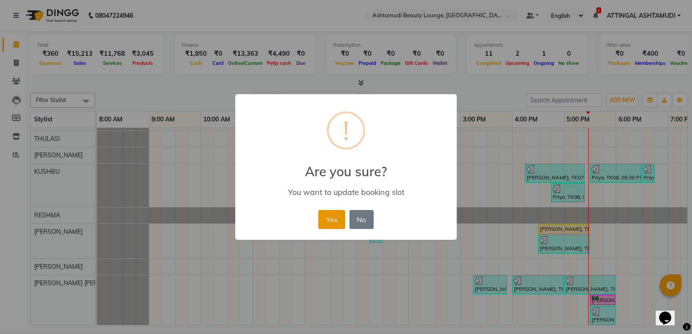
click at [329, 222] on button "Yes" at bounding box center [331, 219] width 26 height 19
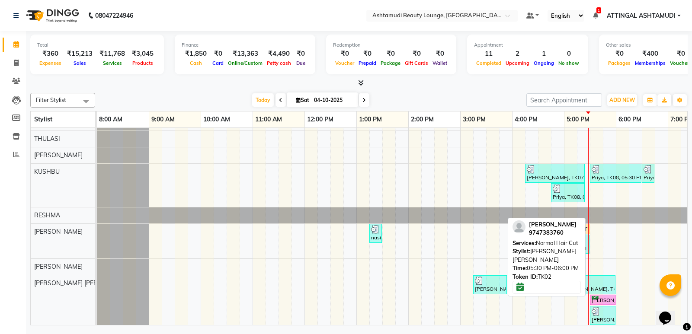
click at [597, 303] on div "[PERSON_NAME], TK02, 05:30 PM-06:00 PM, Normal Hair Cut" at bounding box center [603, 300] width 24 height 8
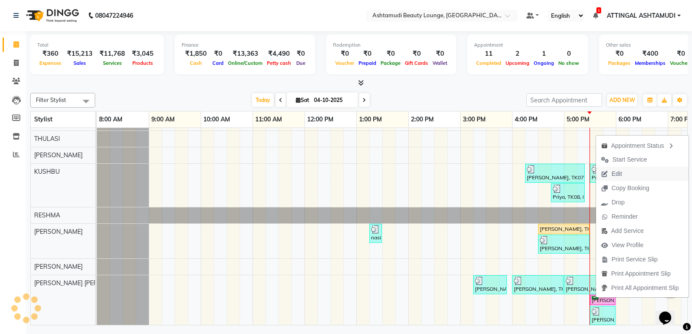
click at [616, 174] on span "Edit" at bounding box center [617, 174] width 10 height 9
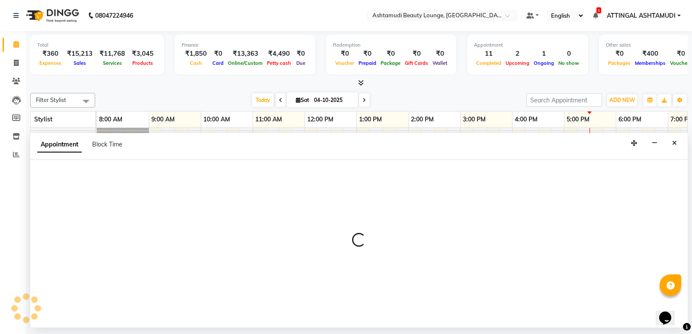
select select "tentative"
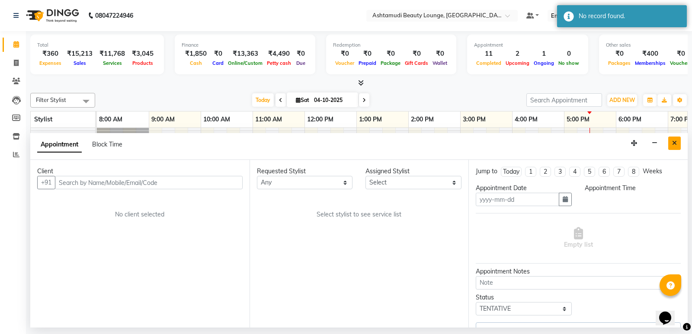
click at [676, 142] on icon "Close" at bounding box center [674, 143] width 5 height 6
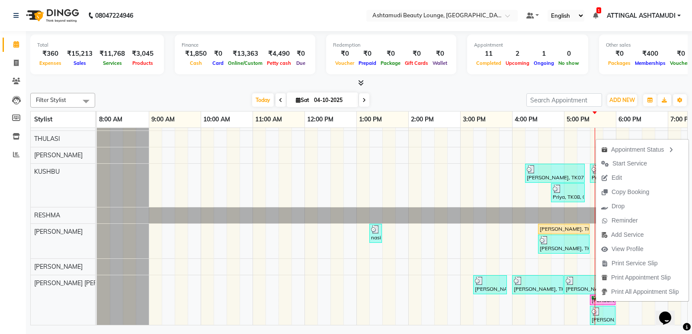
click at [603, 301] on ul "Appointment Status Start Service Edit Copy Booking Drop Reminder Add Service Vi…" at bounding box center [642, 220] width 93 height 163
click at [496, 304] on div "SALMA, TK05, 03:15 PM-04:15 PM, Un-Tan Facial lekshmi, TK01, 10:00 AM-01:00 PM,…" at bounding box center [434, 202] width 675 height 256
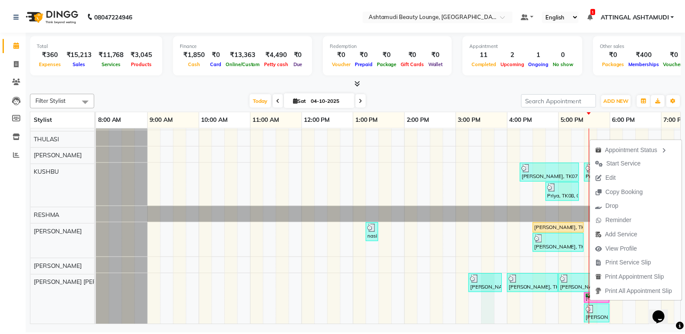
scroll to position [55, 0]
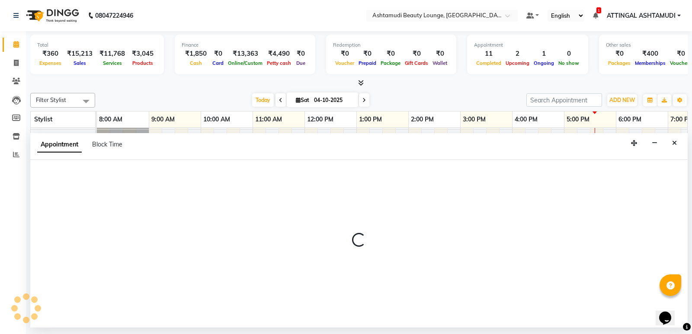
select select "87759"
select select "930"
select select "tentative"
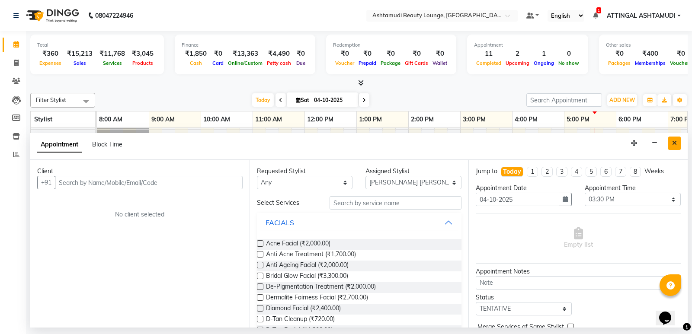
click at [676, 141] on icon "Close" at bounding box center [674, 143] width 5 height 6
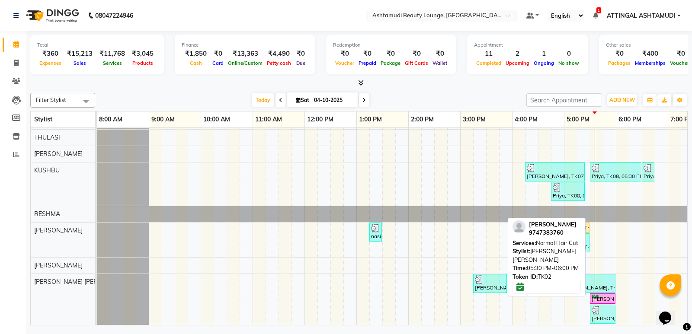
click at [606, 300] on div "[PERSON_NAME], TK02, 05:30 PM-06:00 PM, Normal Hair Cut" at bounding box center [603, 299] width 24 height 8
select select "6"
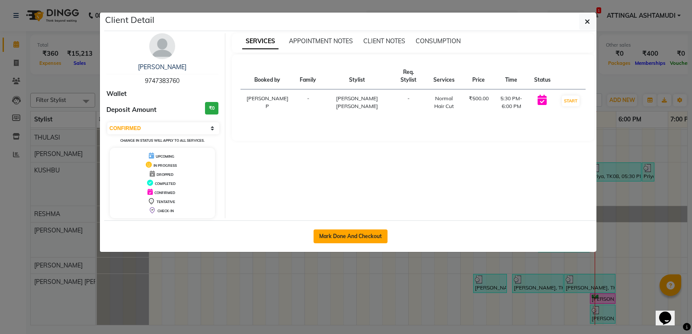
click at [360, 238] on button "Mark Done And Checkout" at bounding box center [351, 237] width 74 height 14
select select "service"
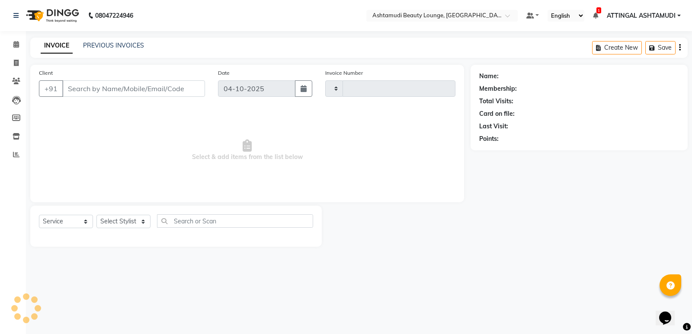
type input "1968"
select select "4628"
type input "9747383760"
select select "87759"
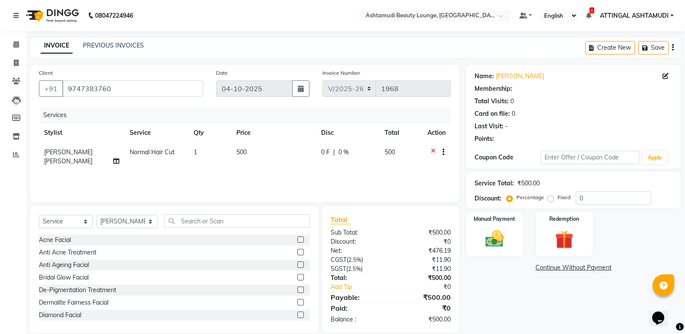
select select "1: Object"
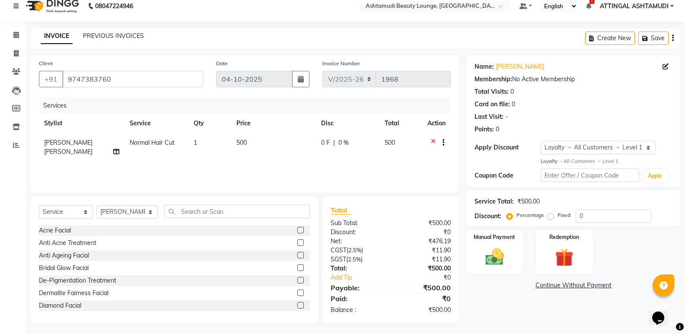
scroll to position [12, 0]
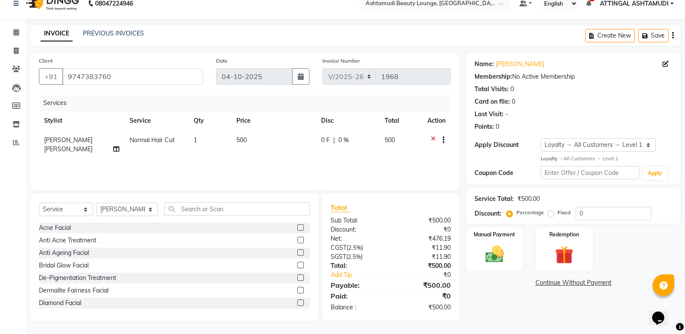
click at [433, 139] on icon at bounding box center [433, 141] width 5 height 11
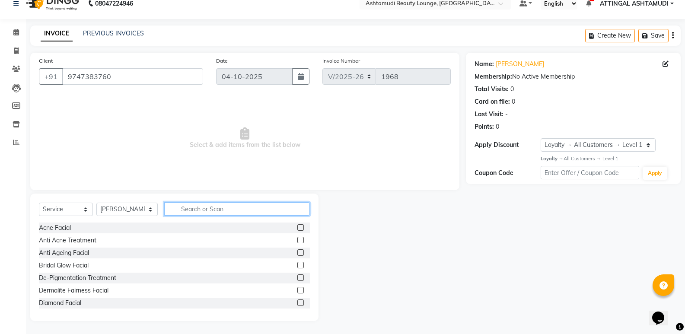
click at [213, 211] on input "text" at bounding box center [237, 208] width 146 height 13
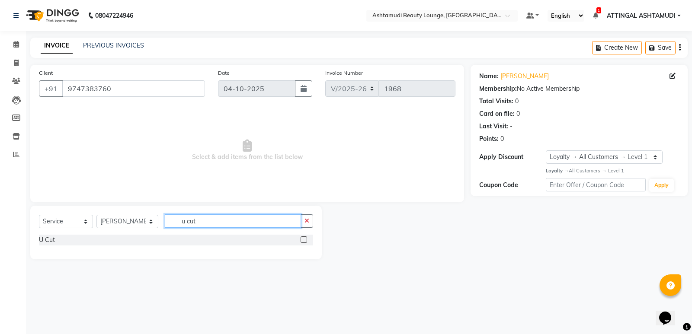
type input "u cut"
click at [304, 238] on label at bounding box center [304, 240] width 6 height 6
click at [304, 238] on input "checkbox" at bounding box center [304, 240] width 6 height 6
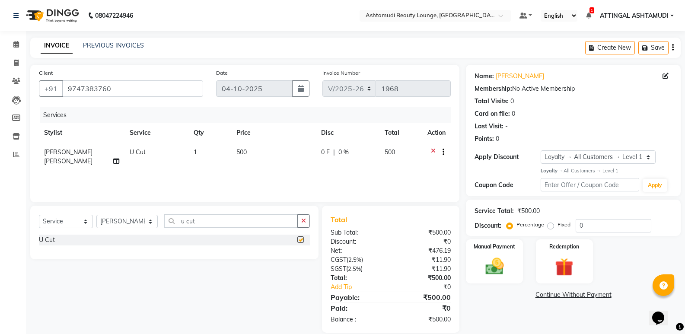
checkbox input "false"
click at [234, 222] on input "u cut" at bounding box center [231, 221] width 134 height 13
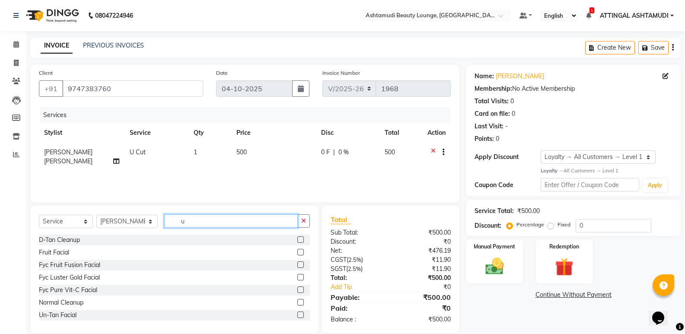
type input "u"
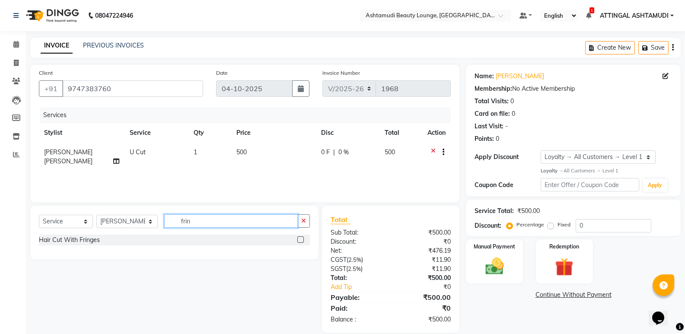
type input "frin"
click at [301, 242] on label at bounding box center [301, 240] width 6 height 6
click at [301, 242] on input "checkbox" at bounding box center [301, 240] width 6 height 6
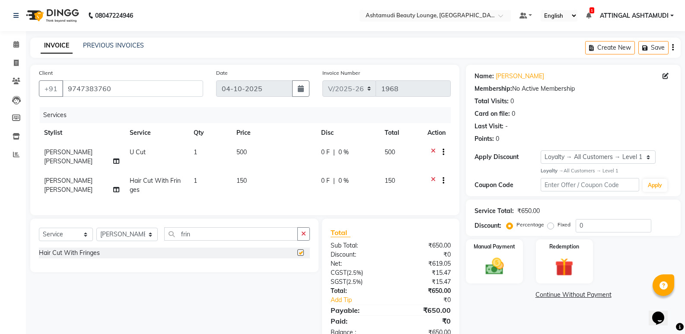
checkbox input "false"
click at [231, 233] on input "frin" at bounding box center [231, 233] width 134 height 13
type input "f"
type input "hig"
click at [301, 251] on label at bounding box center [301, 253] width 6 height 6
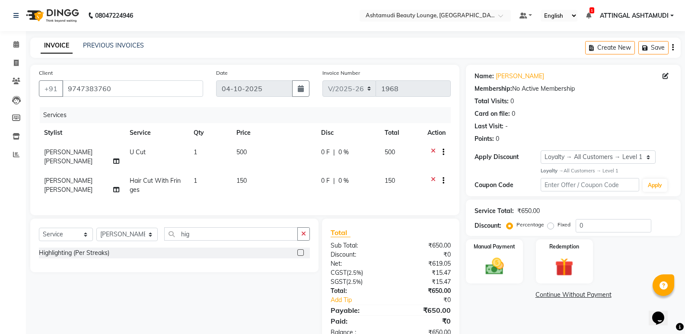
click at [301, 251] on input "checkbox" at bounding box center [301, 253] width 6 height 6
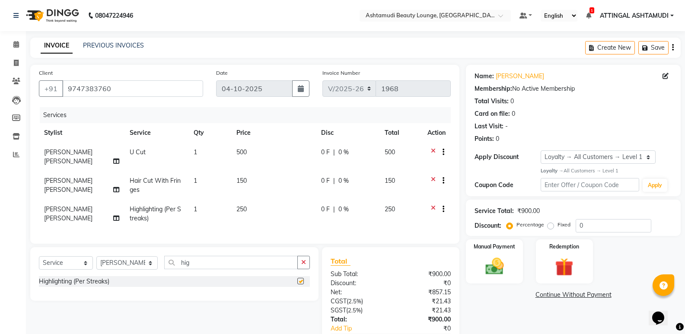
checkbox input "false"
click at [206, 200] on td "1" at bounding box center [210, 214] width 43 height 29
select select "87759"
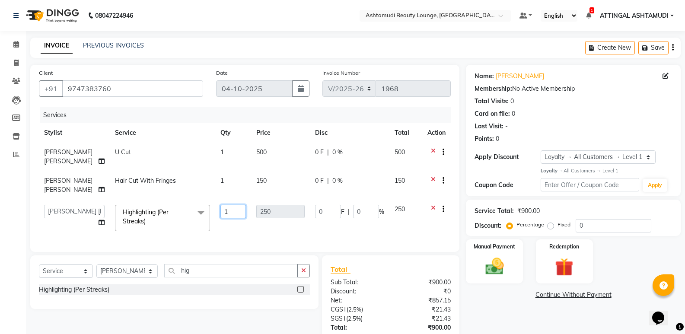
click at [221, 205] on input "1" at bounding box center [234, 211] width 26 height 13
type input "20"
click at [240, 213] on tr "[PERSON_NAME] ARYA A ARYA G ATTINGAL ASHTAMUDI KUSHBU Leena [PERSON_NAME] [PERS…" at bounding box center [245, 218] width 412 height 37
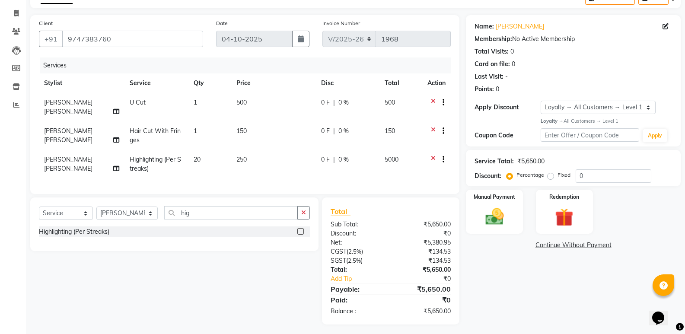
scroll to position [52, 0]
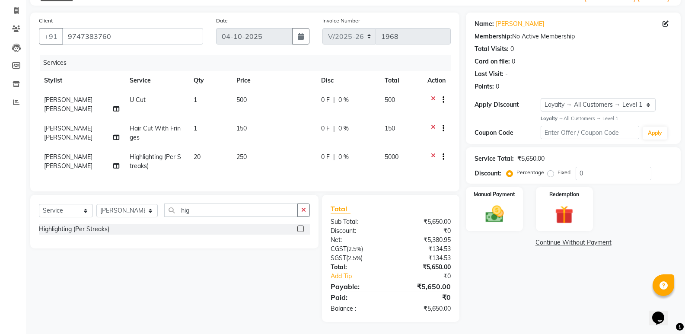
click at [434, 95] on td at bounding box center [437, 104] width 29 height 29
click at [432, 99] on icon at bounding box center [433, 101] width 5 height 11
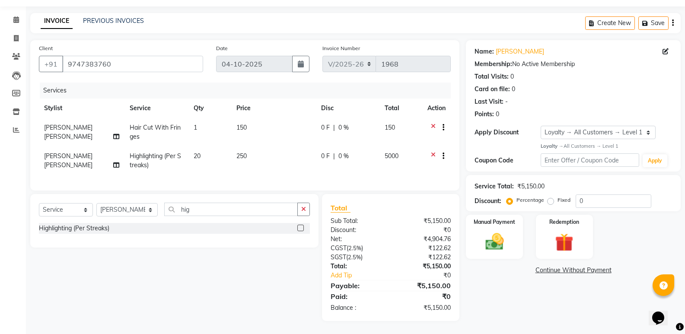
click at [432, 123] on icon at bounding box center [433, 128] width 5 height 11
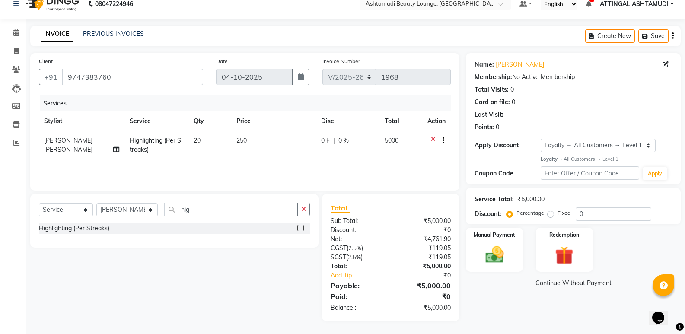
scroll to position [12, 0]
click at [198, 209] on input "hig" at bounding box center [231, 209] width 134 height 13
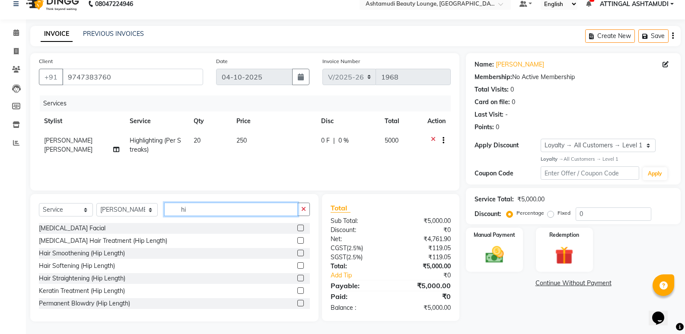
type input "h"
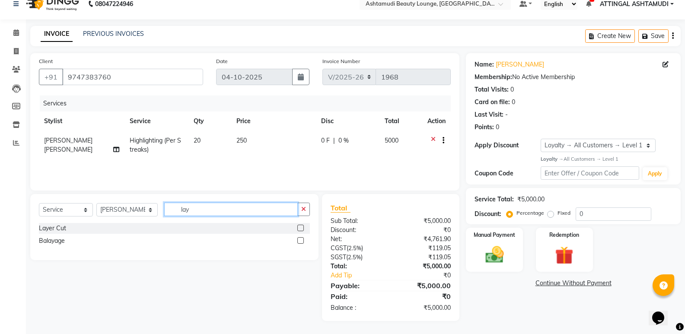
type input "lay"
click at [302, 228] on label at bounding box center [301, 228] width 6 height 6
click at [302, 228] on input "checkbox" at bounding box center [301, 229] width 6 height 6
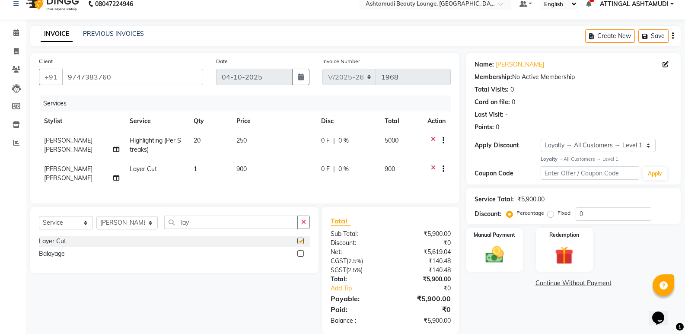
checkbox input "false"
click at [209, 222] on input "lay" at bounding box center [231, 222] width 134 height 13
type input "l"
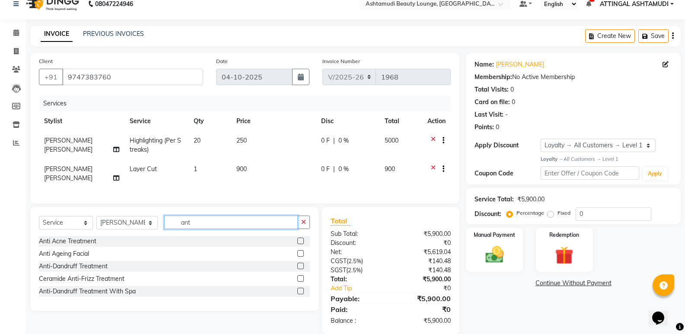
type input "ant"
click at [301, 265] on label at bounding box center [301, 266] width 6 height 6
click at [301, 265] on input "checkbox" at bounding box center [301, 267] width 6 height 6
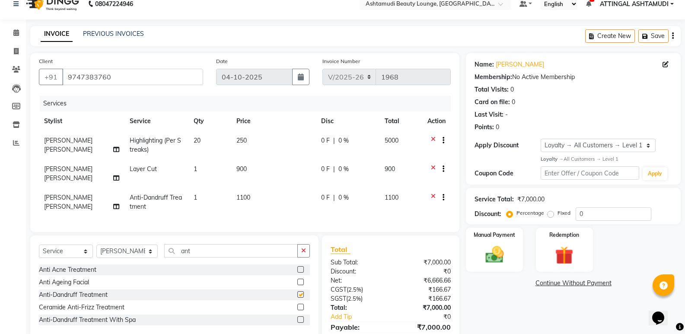
checkbox input "false"
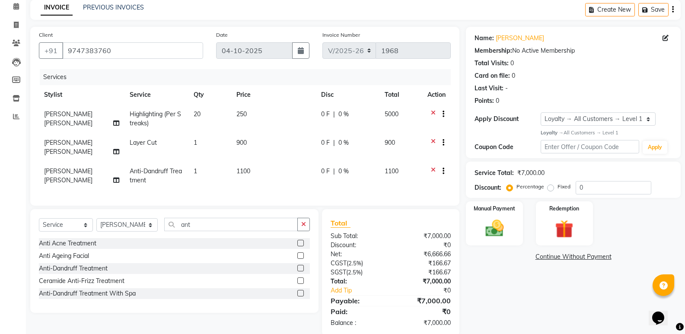
scroll to position [52, 0]
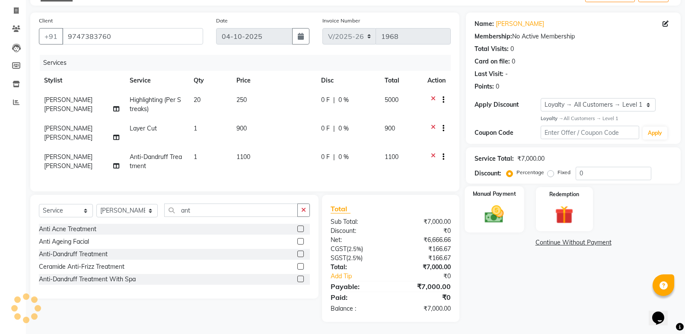
click at [489, 208] on img at bounding box center [494, 214] width 31 height 22
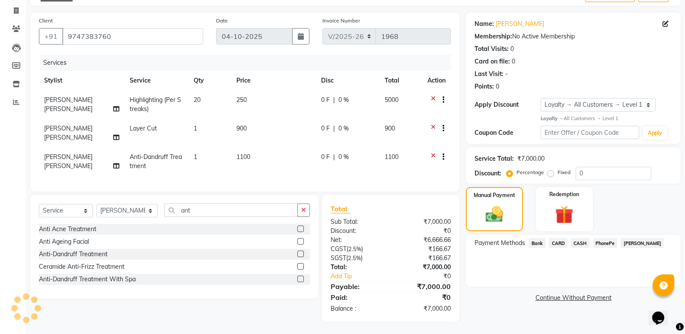
click at [604, 243] on span "PhonePe" at bounding box center [605, 243] width 25 height 10
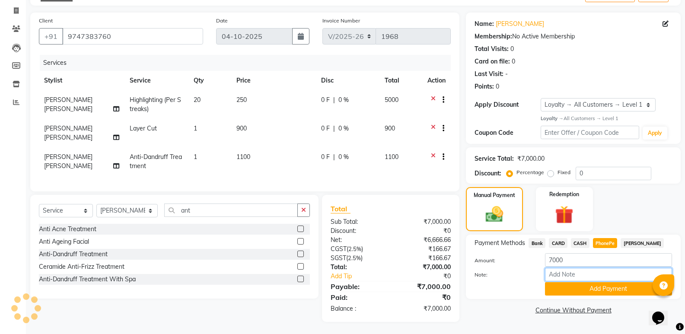
click at [603, 272] on input "Note:" at bounding box center [608, 274] width 127 height 13
type input "SINDHU"
click at [606, 289] on button "Add Payment" at bounding box center [608, 288] width 127 height 13
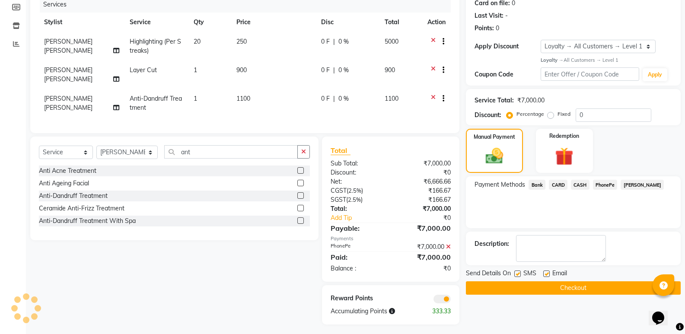
scroll to position [113, 0]
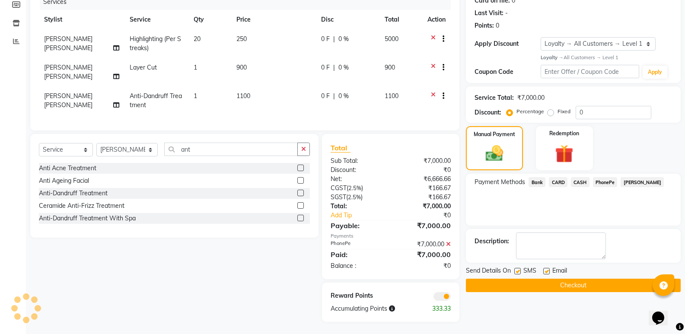
click at [547, 271] on label at bounding box center [547, 271] width 6 height 6
click at [547, 271] on input "checkbox" at bounding box center [547, 272] width 6 height 6
checkbox input "false"
click at [551, 287] on button "Checkout" at bounding box center [573, 285] width 215 height 13
click at [553, 285] on button "Checkout" at bounding box center [573, 285] width 215 height 13
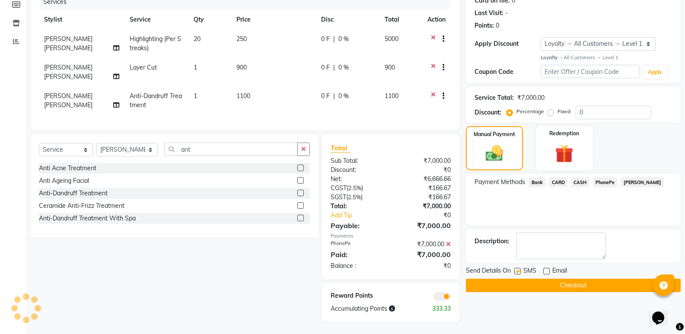
click at [554, 285] on button "Checkout" at bounding box center [573, 285] width 215 height 13
click at [528, 285] on button "Checkout" at bounding box center [573, 285] width 215 height 13
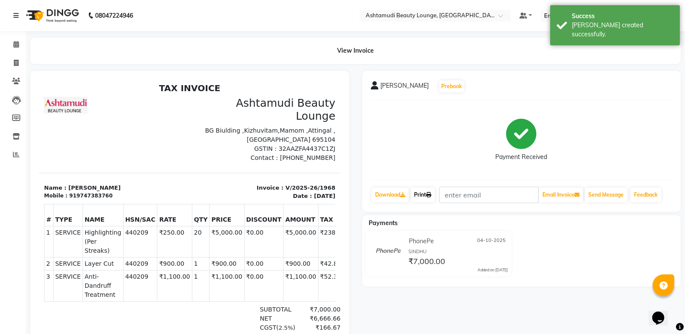
click at [421, 197] on link "Print" at bounding box center [423, 195] width 24 height 15
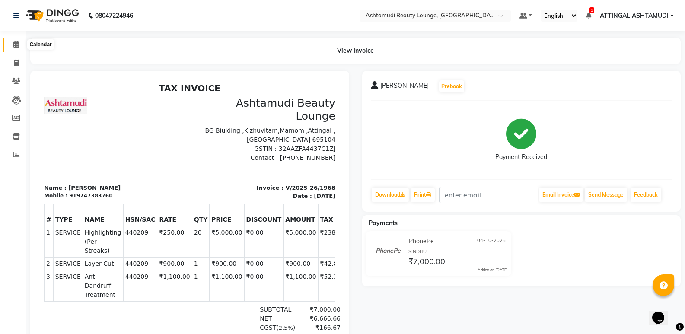
click at [12, 40] on span at bounding box center [16, 45] width 15 height 10
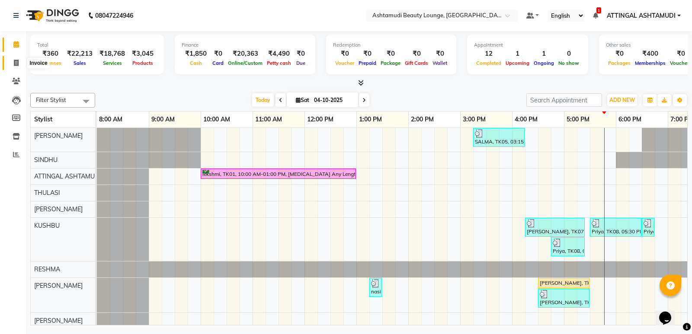
click at [17, 61] on icon at bounding box center [16, 63] width 5 height 6
select select "service"
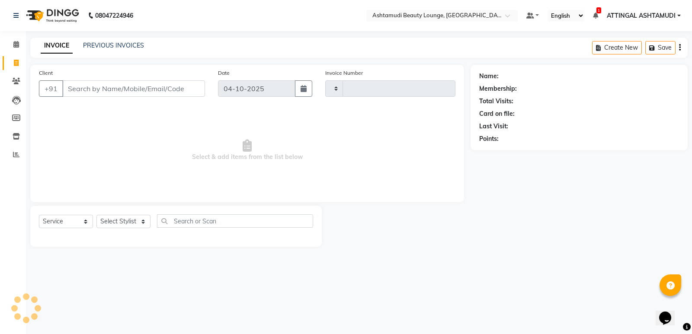
type input "1969"
select select "4628"
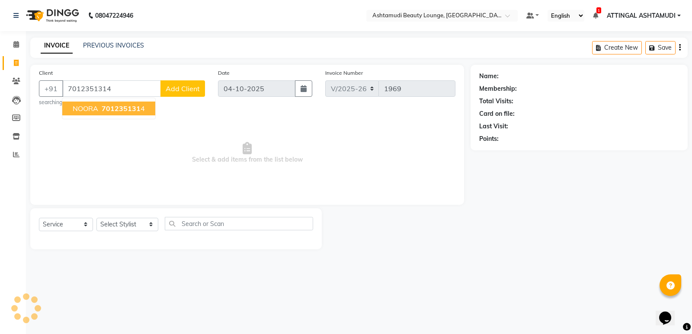
type input "7012351314"
select select "1: Object"
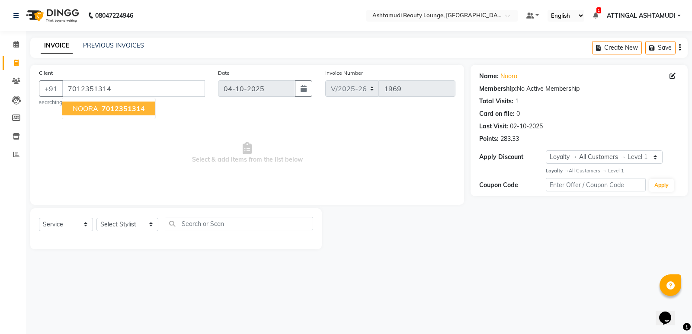
click at [136, 108] on span "701235131" at bounding box center [121, 108] width 39 height 9
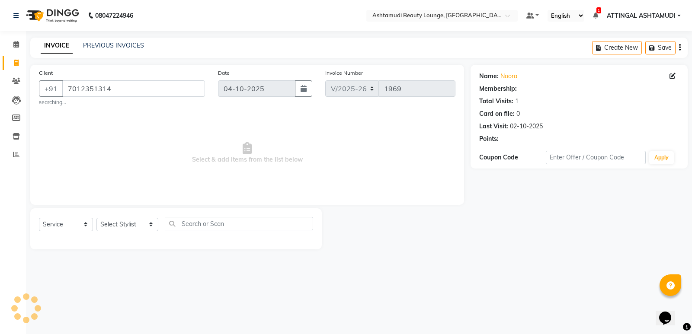
select select "1: Object"
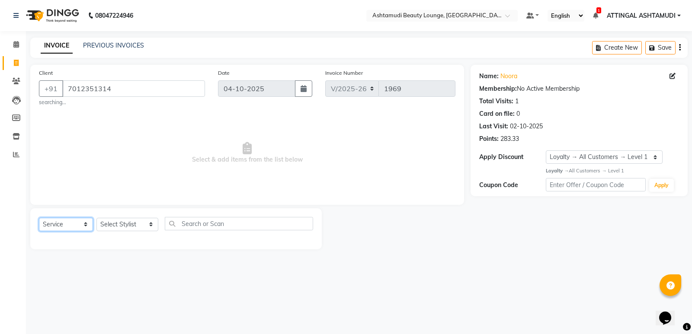
click at [86, 225] on select "Select Service Product Membership Package Voucher Prepaid Gift Card" at bounding box center [66, 224] width 54 height 13
select select "product"
click at [39, 218] on select "Select Service Product Membership Package Voucher Prepaid Gift Card" at bounding box center [66, 224] width 54 height 13
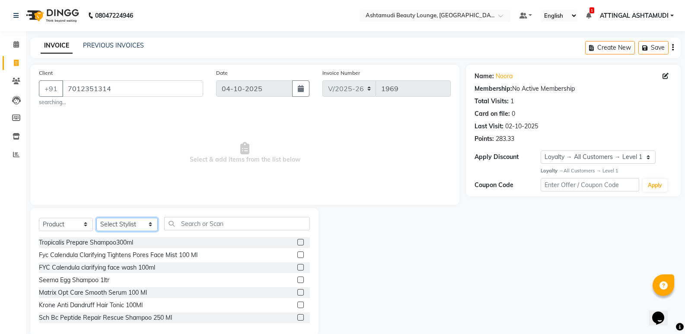
click at [140, 226] on select "Select Stylist [PERSON_NAME] A [PERSON_NAME] ATTINGAL ASHTAMUDI [PERSON_NAME] […" at bounding box center [126, 224] width 61 height 13
select select "71739"
click at [96, 218] on select "Select Stylist [PERSON_NAME] A [PERSON_NAME] ATTINGAL ASHTAMUDI [PERSON_NAME] […" at bounding box center [126, 224] width 61 height 13
click at [184, 221] on input "text" at bounding box center [237, 223] width 146 height 13
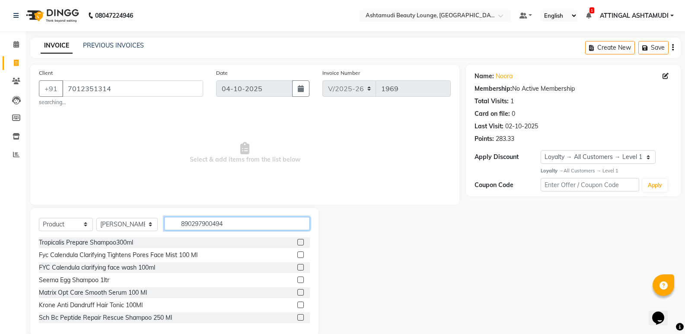
type input "8902979004947"
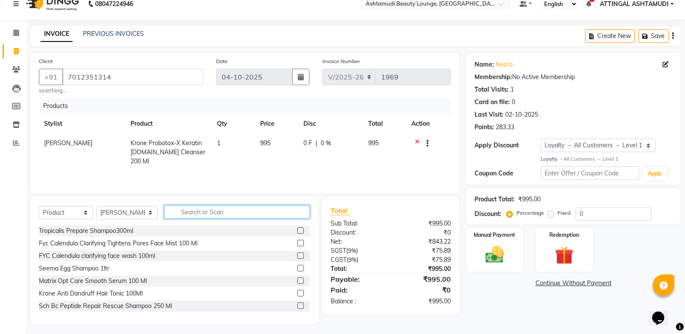
scroll to position [15, 0]
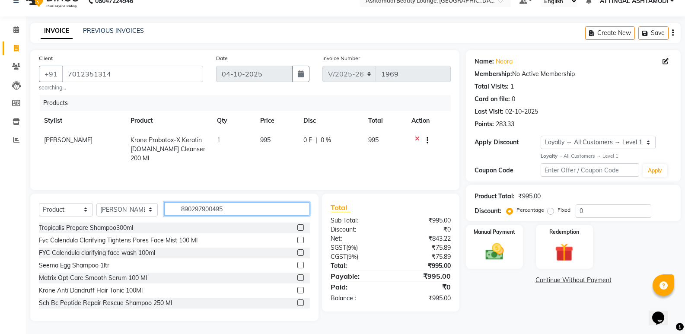
type input "8902979004954"
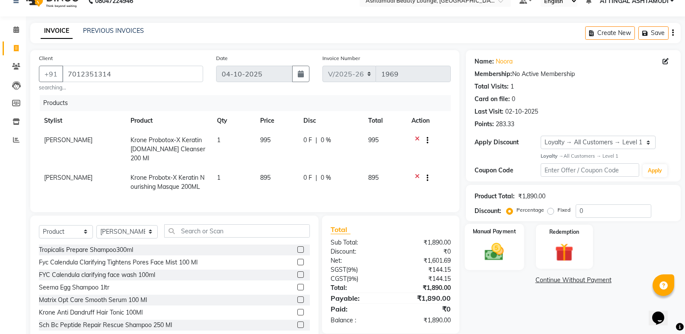
click at [497, 251] on img at bounding box center [494, 252] width 31 height 22
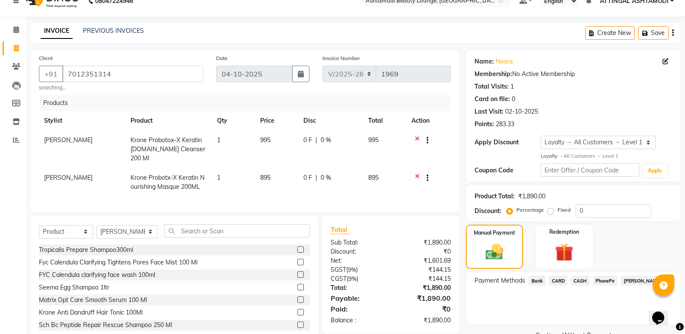
click at [603, 281] on span "PhonePe" at bounding box center [605, 281] width 25 height 10
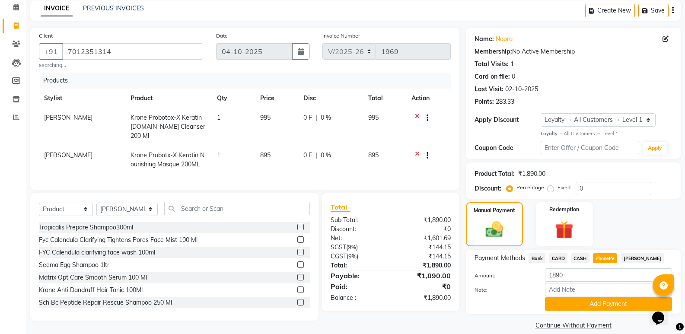
scroll to position [48, 0]
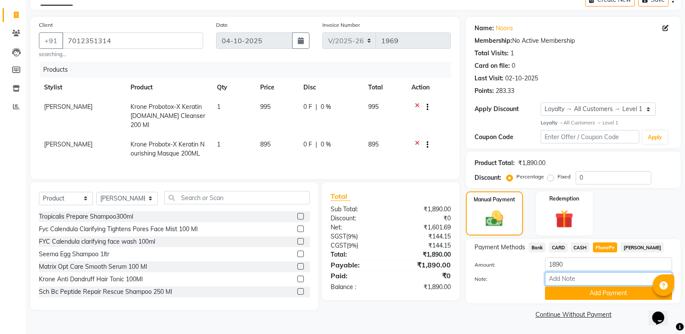
click at [598, 280] on input "Note:" at bounding box center [608, 278] width 127 height 13
type input "SINDHU"
click at [589, 294] on button "Add Payment" at bounding box center [608, 293] width 127 height 13
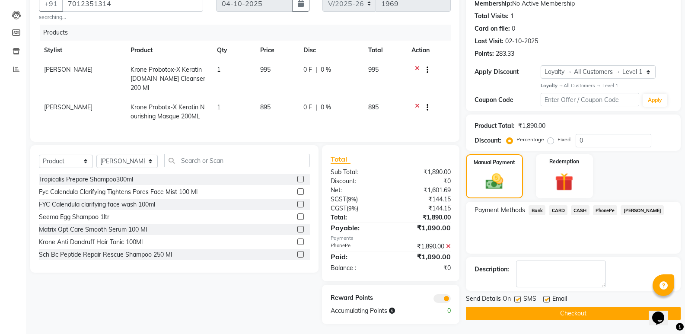
scroll to position [86, 0]
click at [546, 297] on label at bounding box center [547, 299] width 6 height 6
click at [546, 297] on input "checkbox" at bounding box center [547, 300] width 6 height 6
checkbox input "false"
click at [540, 312] on button "Checkout" at bounding box center [573, 313] width 215 height 13
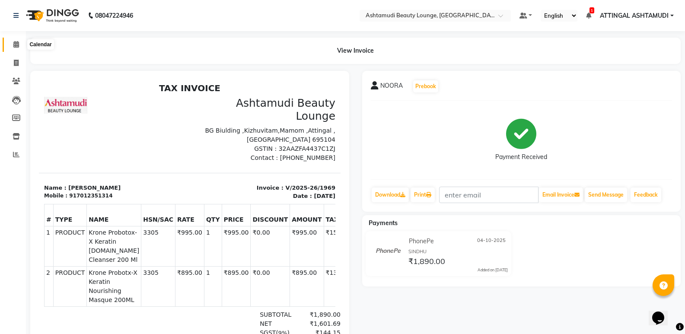
click at [20, 44] on span at bounding box center [16, 45] width 15 height 10
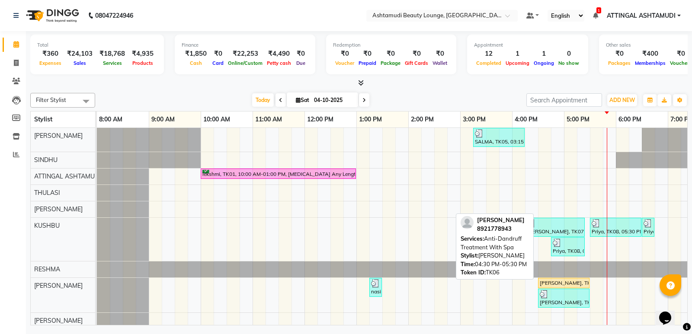
click at [582, 285] on div "[PERSON_NAME], TK06, 04:30 PM-05:30 PM, Anti-[MEDICAL_DATA] Treatment With Spa" at bounding box center [564, 283] width 50 height 8
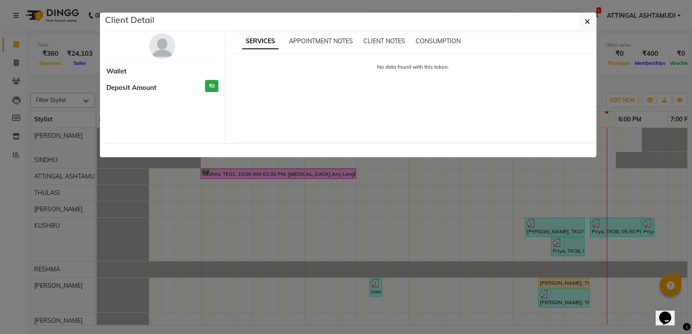
select select "1"
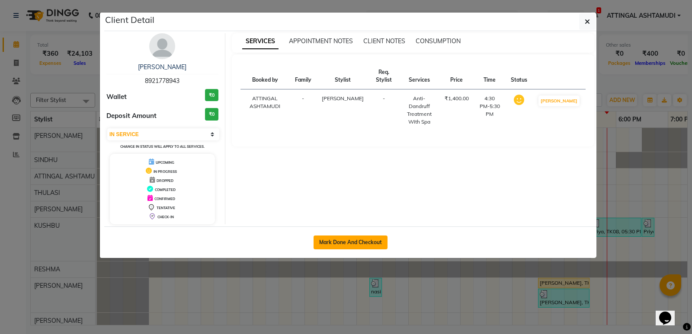
click at [353, 239] on button "Mark Done And Checkout" at bounding box center [351, 243] width 74 height 14
select select "4628"
select select "service"
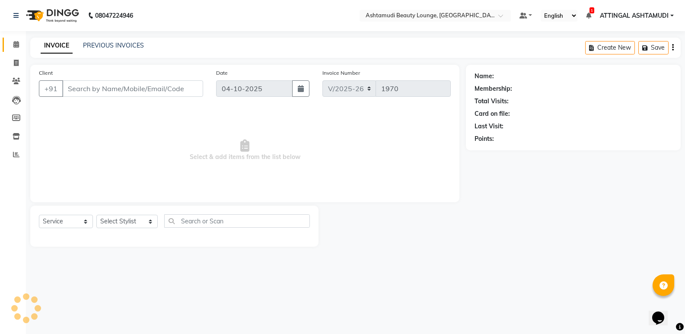
type input "8921778943"
select select "71739"
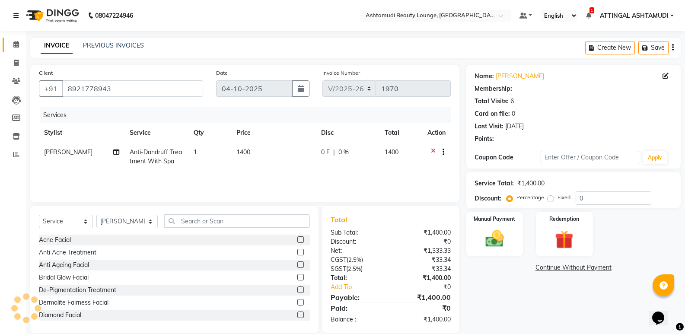
select select "1: Object"
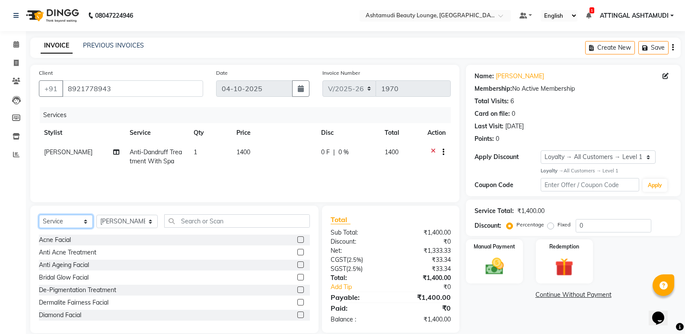
click at [75, 224] on select "Select Service Product Membership Package Voucher Prepaid Gift Card" at bounding box center [66, 221] width 54 height 13
select select "product"
click at [39, 215] on select "Select Service Product Membership Package Voucher Prepaid Gift Card" at bounding box center [66, 221] width 54 height 13
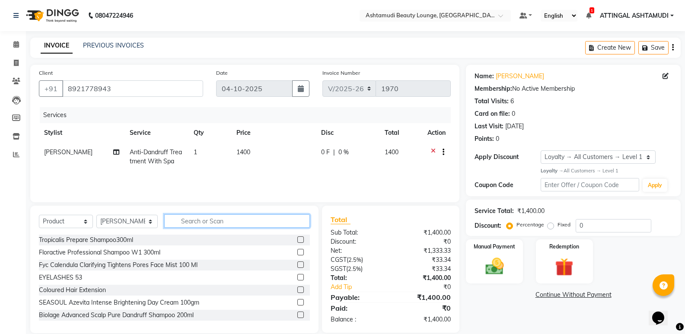
click at [171, 222] on input "text" at bounding box center [237, 221] width 146 height 13
type input "8906055116531"
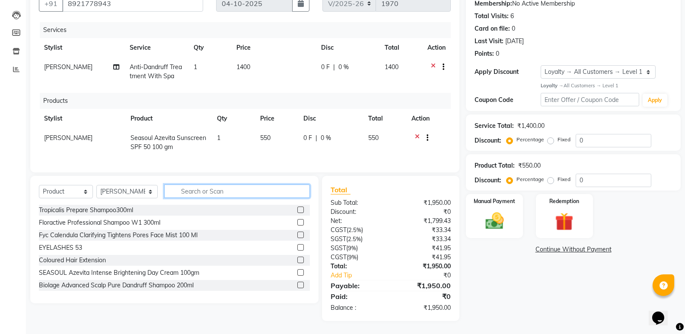
scroll to position [92, 0]
drag, startPoint x: 487, startPoint y: 218, endPoint x: 496, endPoint y: 219, distance: 9.2
click at [487, 218] on img at bounding box center [494, 221] width 31 height 22
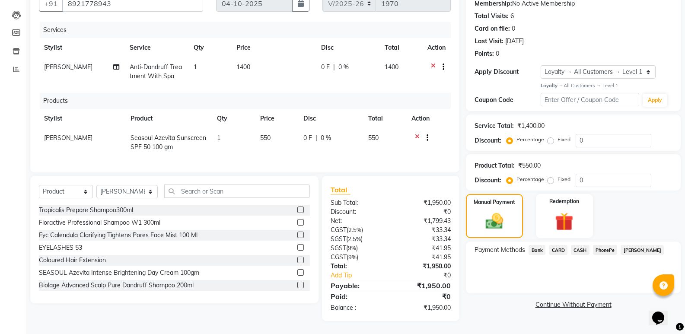
click at [603, 245] on span "PhonePe" at bounding box center [605, 250] width 25 height 10
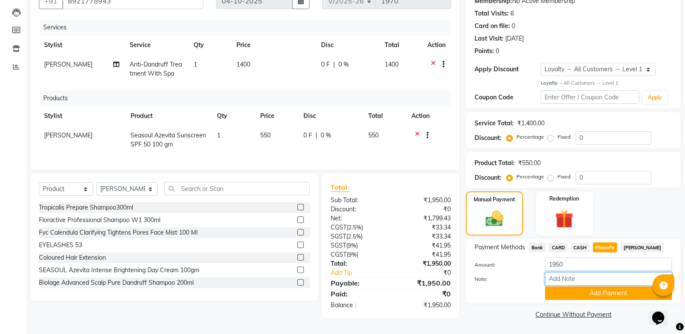
click at [560, 276] on input "Note:" at bounding box center [608, 278] width 127 height 13
type input "SINDHU"
click at [590, 288] on button "Add Payment" at bounding box center [608, 293] width 127 height 13
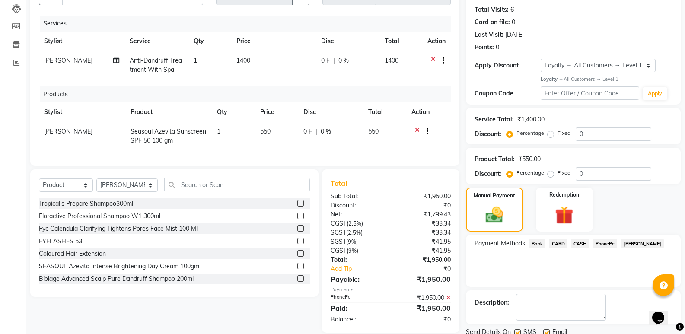
click at [602, 243] on span "PhonePe" at bounding box center [605, 244] width 25 height 10
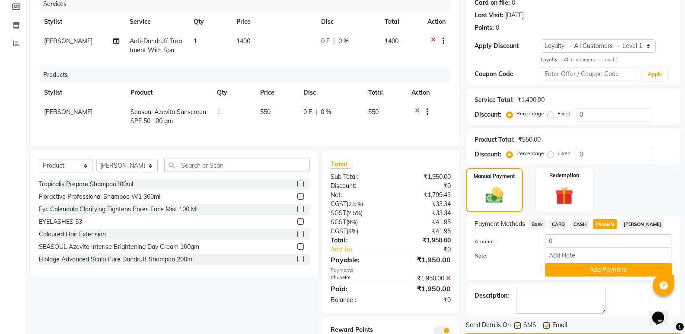
scroll to position [109, 0]
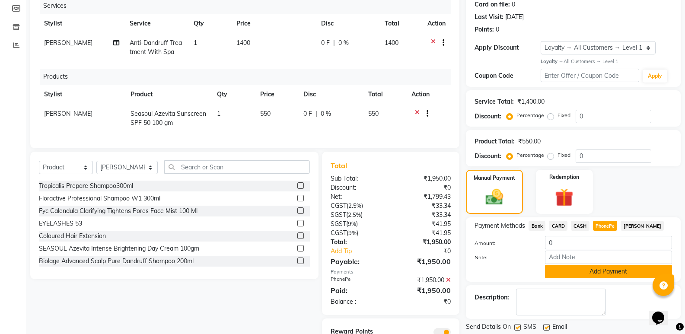
click at [584, 273] on button "Add Payment" at bounding box center [608, 271] width 127 height 13
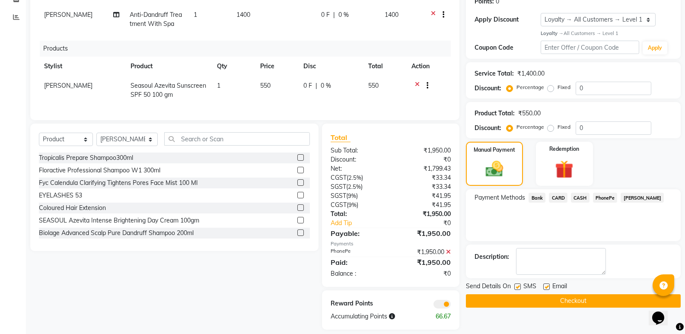
scroll to position [153, 0]
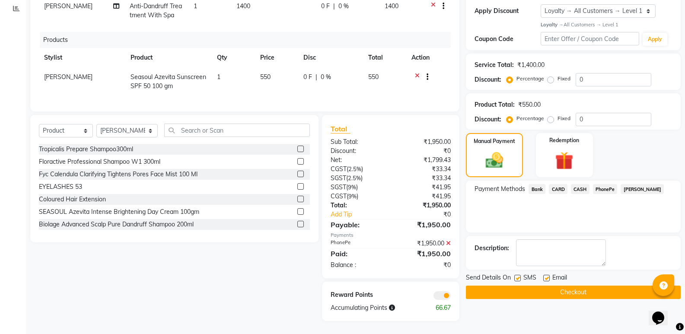
click at [545, 275] on label at bounding box center [547, 278] width 6 height 6
click at [545, 276] on input "checkbox" at bounding box center [547, 279] width 6 height 6
checkbox input "false"
click at [542, 286] on button "Checkout" at bounding box center [573, 292] width 215 height 13
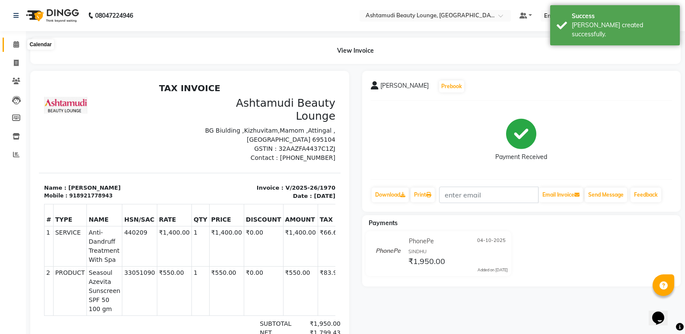
click at [13, 44] on icon at bounding box center [16, 44] width 6 height 6
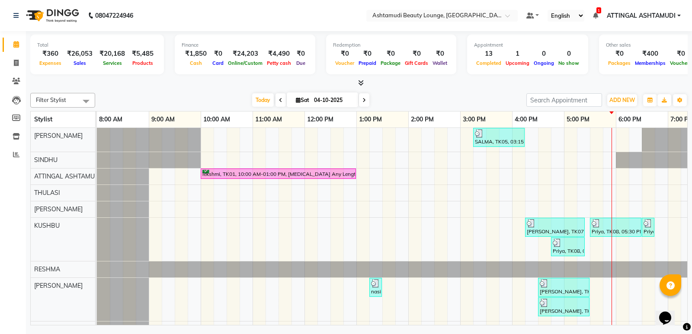
click at [362, 83] on icon at bounding box center [361, 83] width 6 height 6
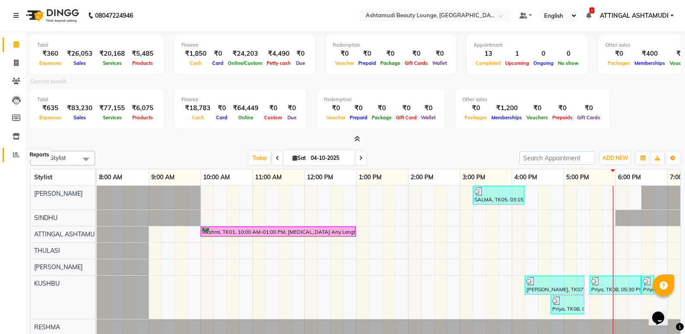
click at [14, 150] on span at bounding box center [16, 155] width 15 height 10
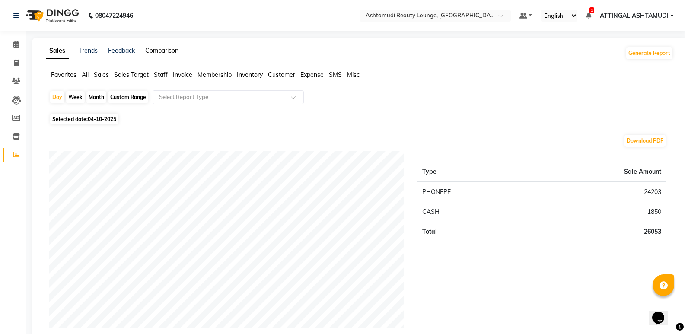
click at [164, 50] on link "Comparison" at bounding box center [161, 51] width 33 height 8
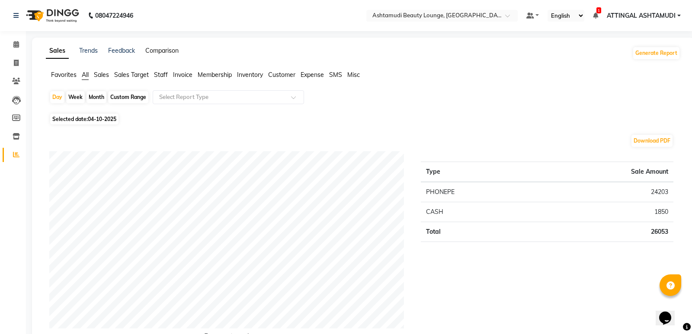
select select "single_date"
select select "single_date_dash"
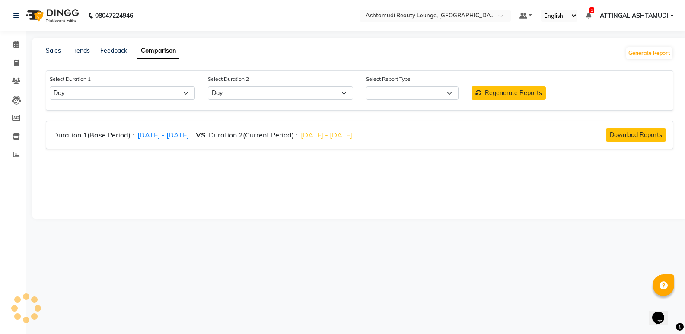
select select "comparison_report"
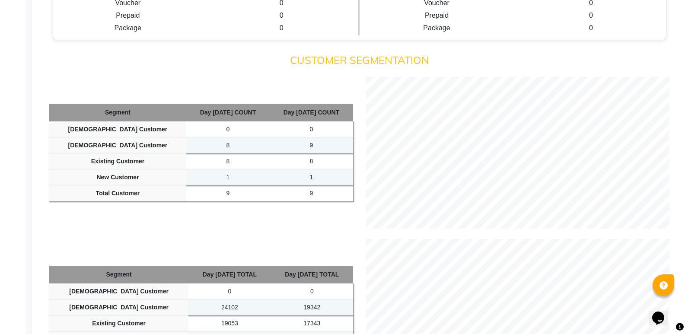
scroll to position [733, 0]
